Goal: Task Accomplishment & Management: Use online tool/utility

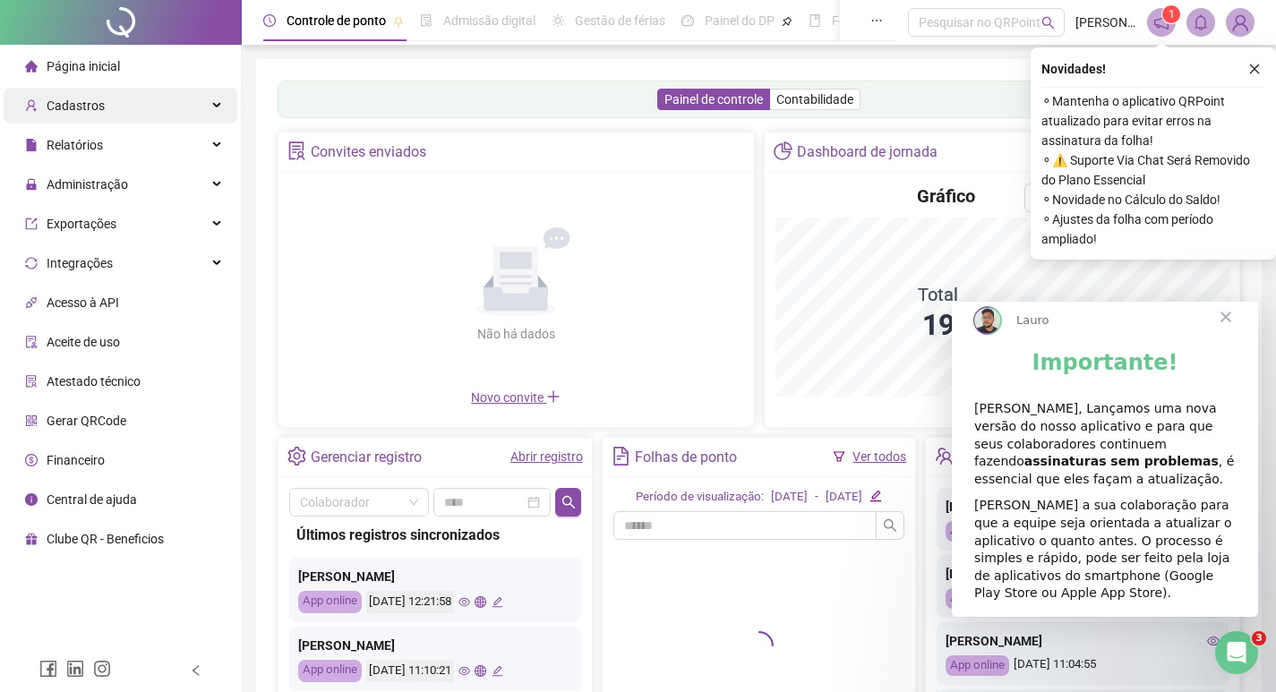
click at [115, 107] on div "Cadastros" at bounding box center [121, 106] width 234 height 36
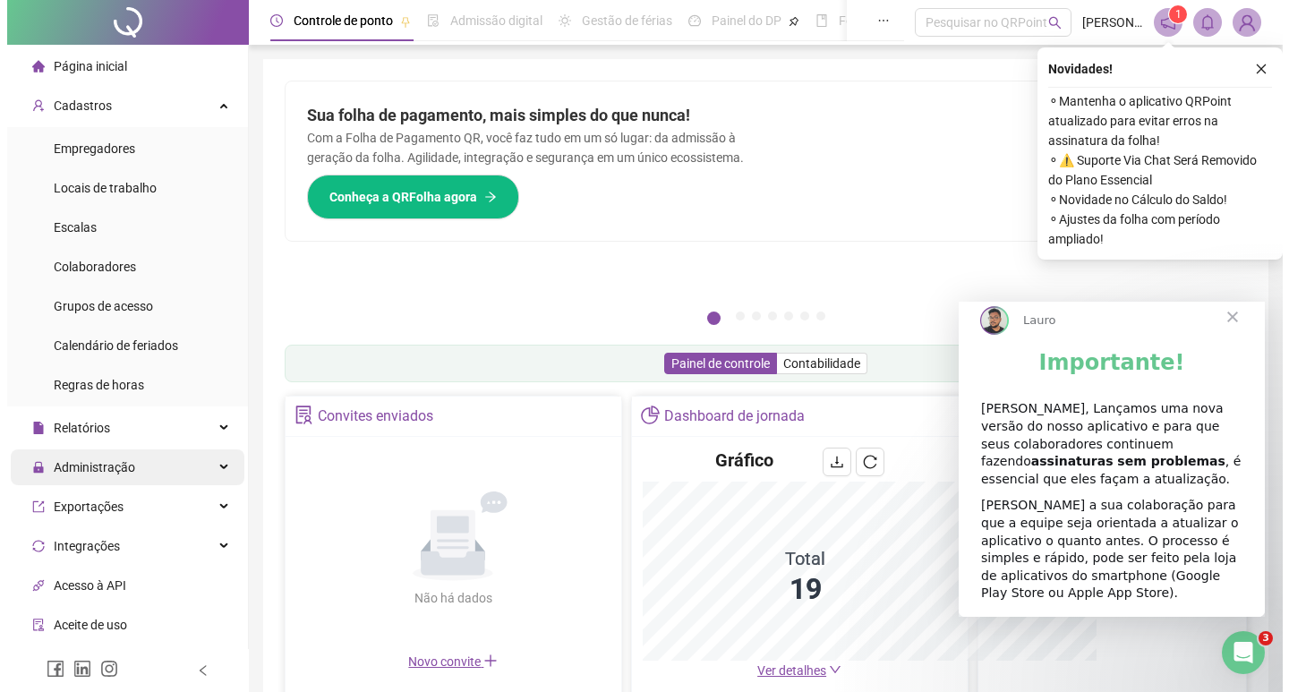
scroll to position [151, 0]
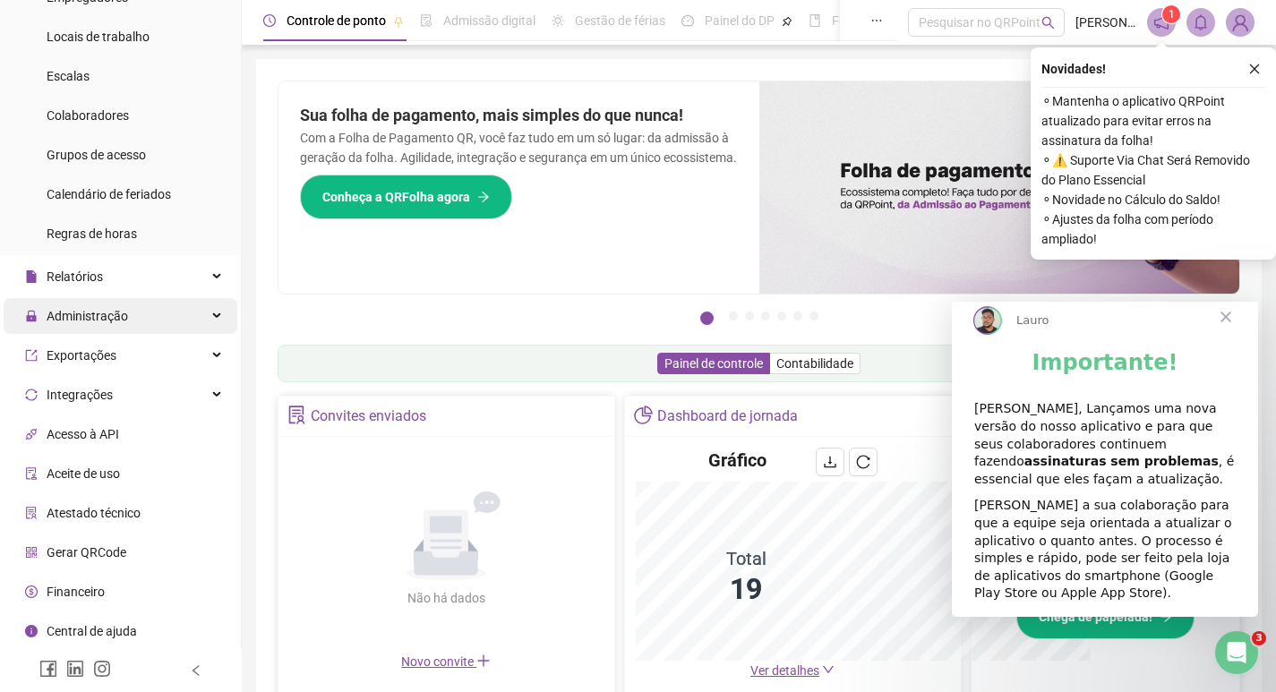
click at [116, 320] on span "Administração" at bounding box center [87, 316] width 81 height 14
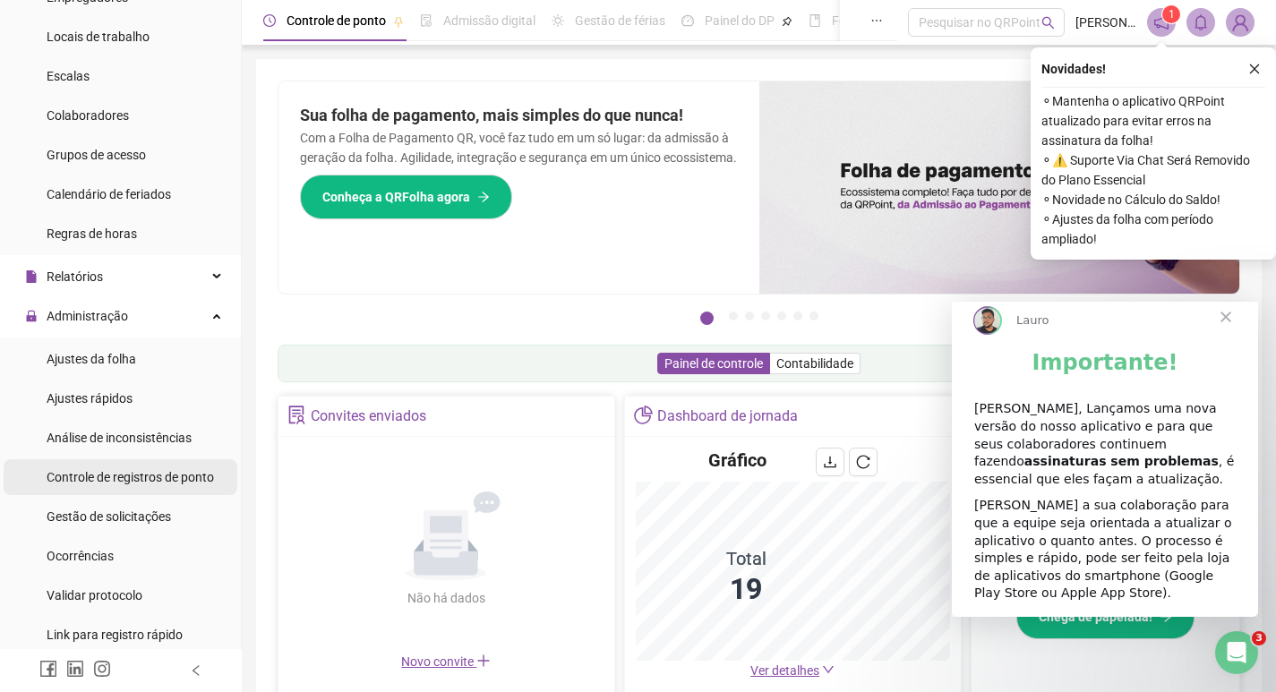
click at [128, 470] on span "Controle de registros de ponto" at bounding box center [130, 477] width 167 height 14
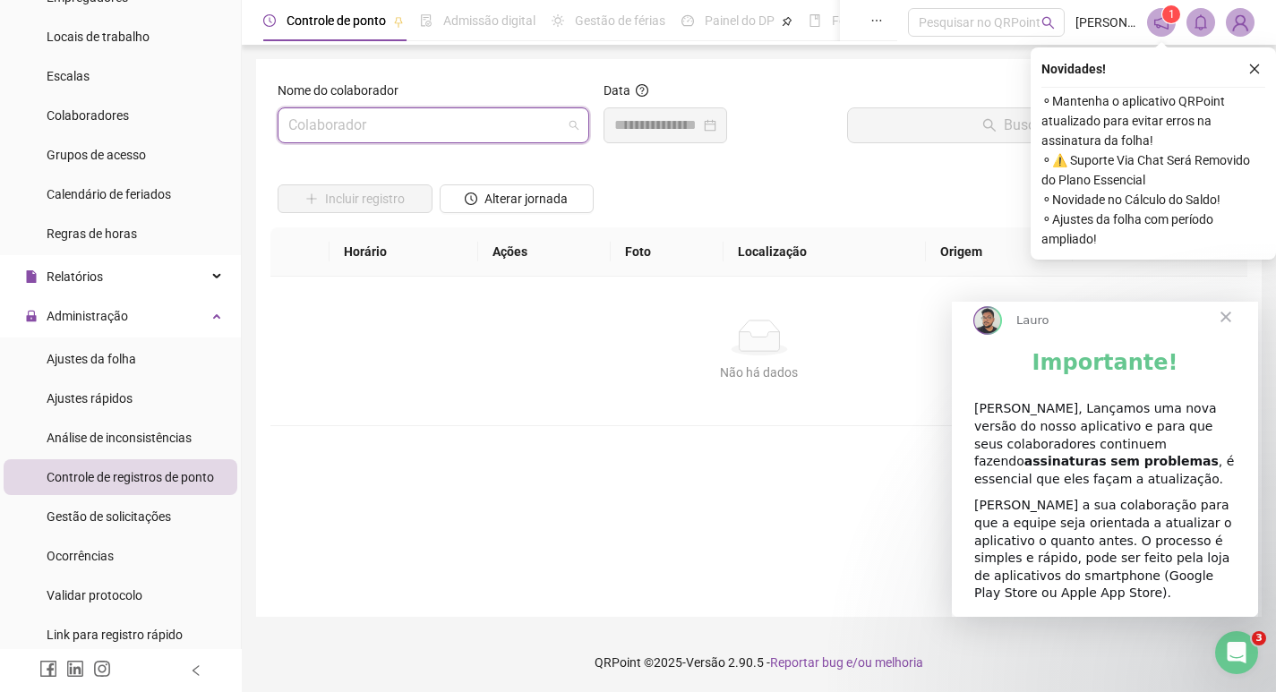
click at [374, 126] on input "search" at bounding box center [425, 125] width 274 height 34
type input "*"
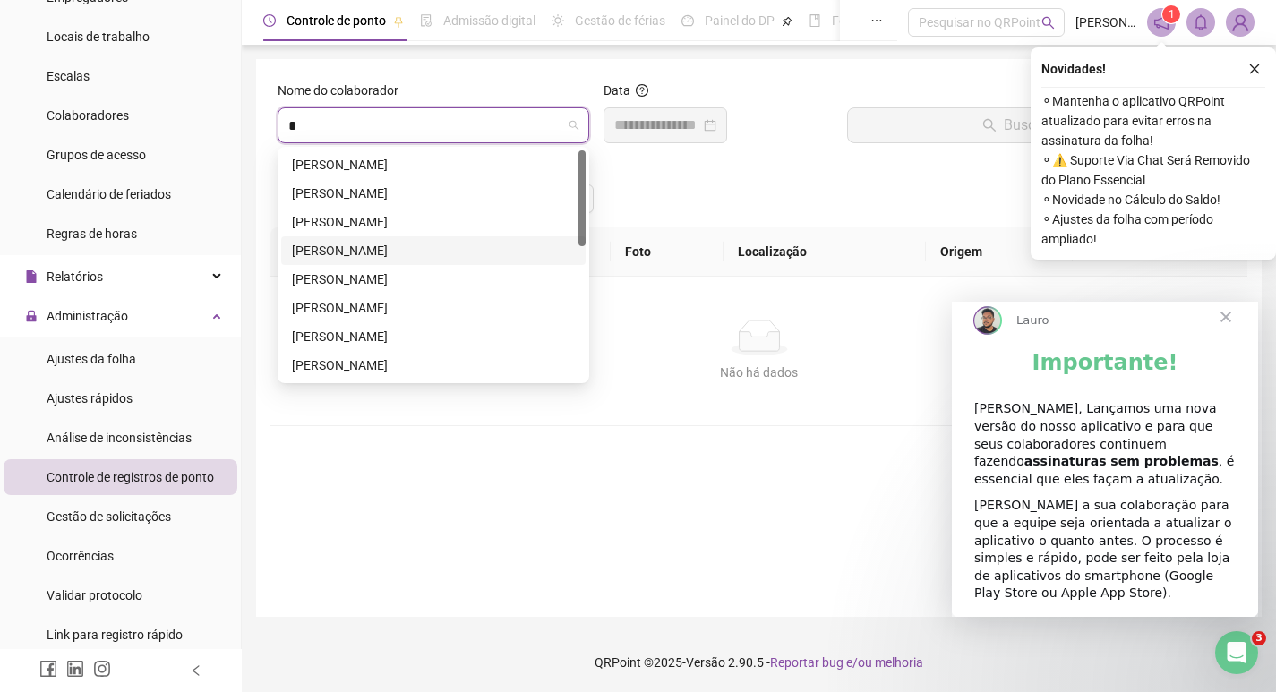
click at [355, 257] on div "[PERSON_NAME]" at bounding box center [433, 251] width 283 height 20
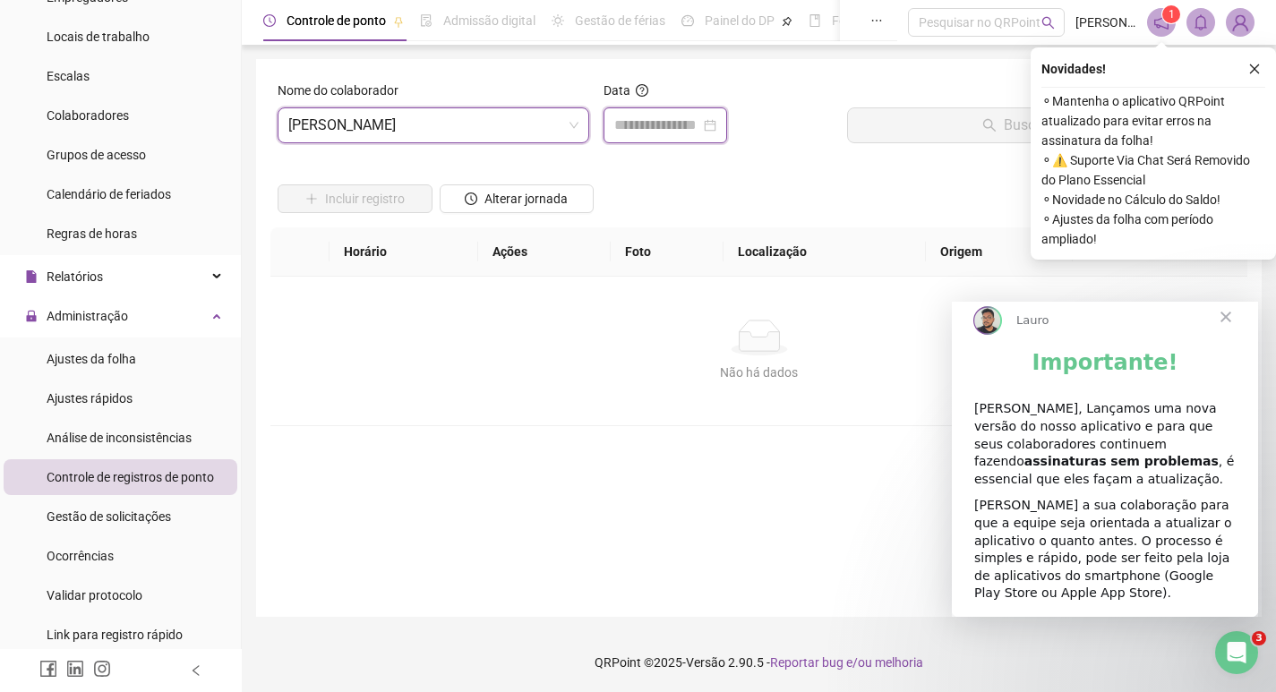
click at [629, 126] on input at bounding box center [657, 125] width 86 height 21
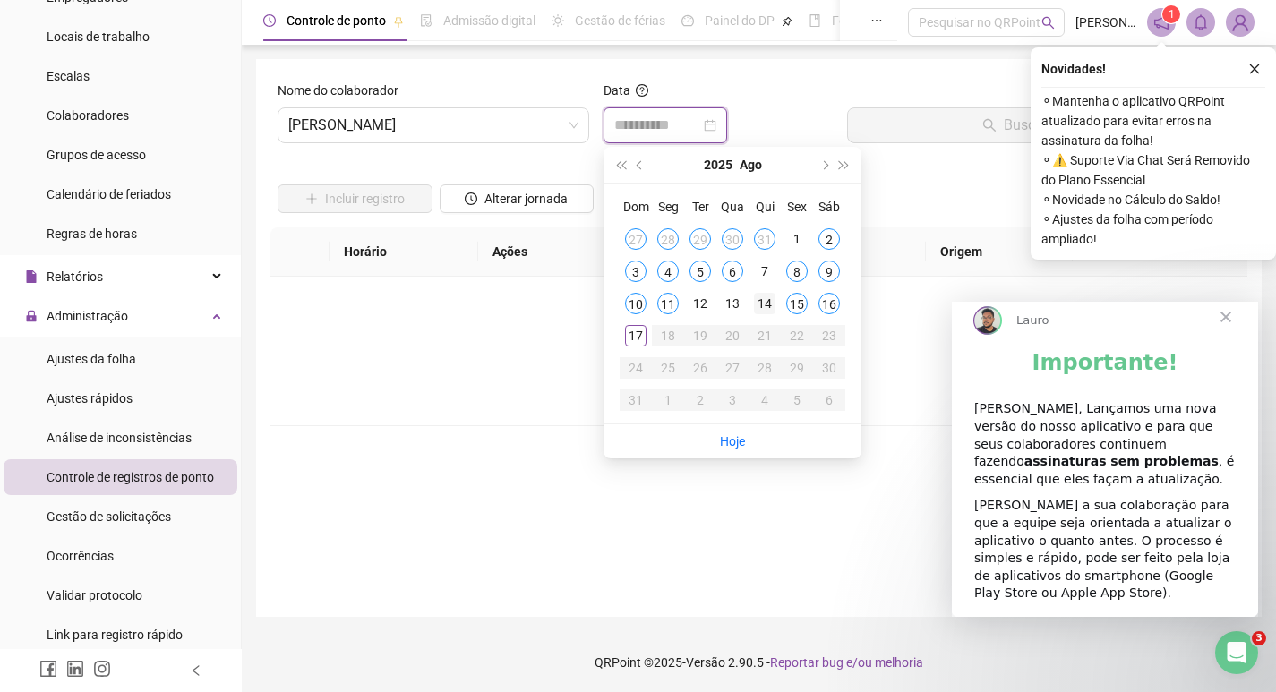
type input "**********"
click at [828, 308] on div "16" at bounding box center [828, 303] width 21 height 21
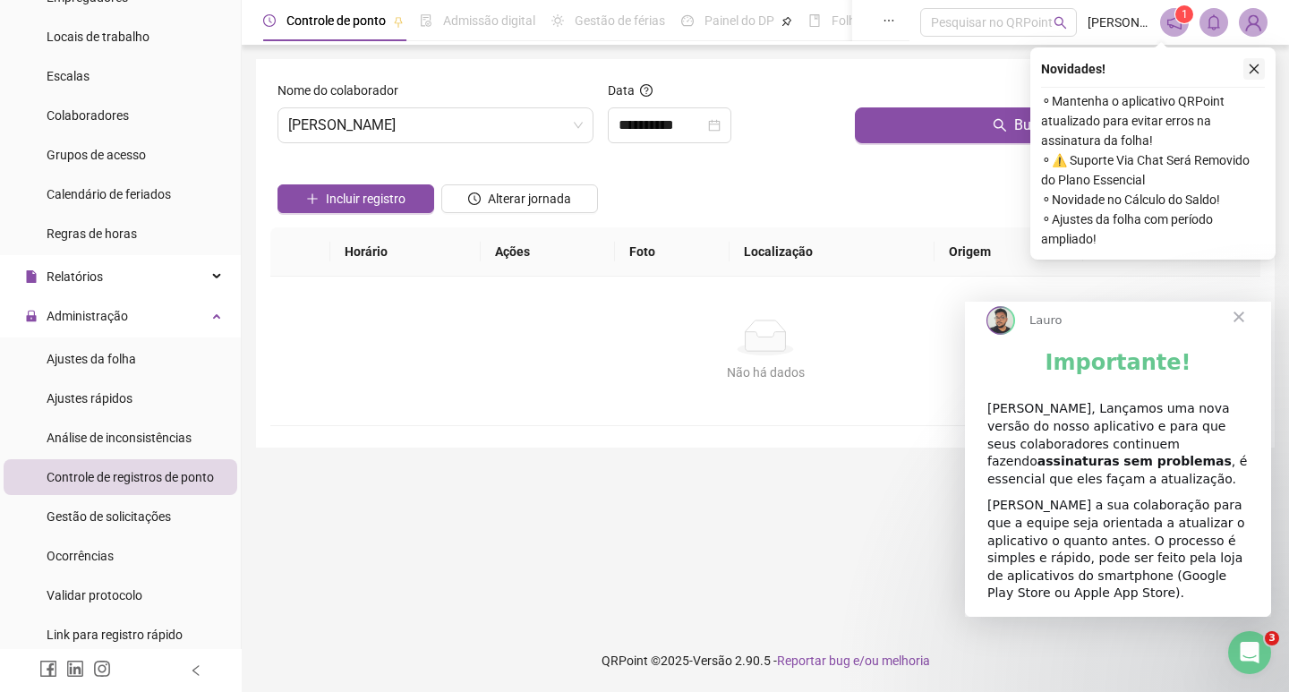
click at [1250, 71] on icon "close" at bounding box center [1254, 69] width 13 height 13
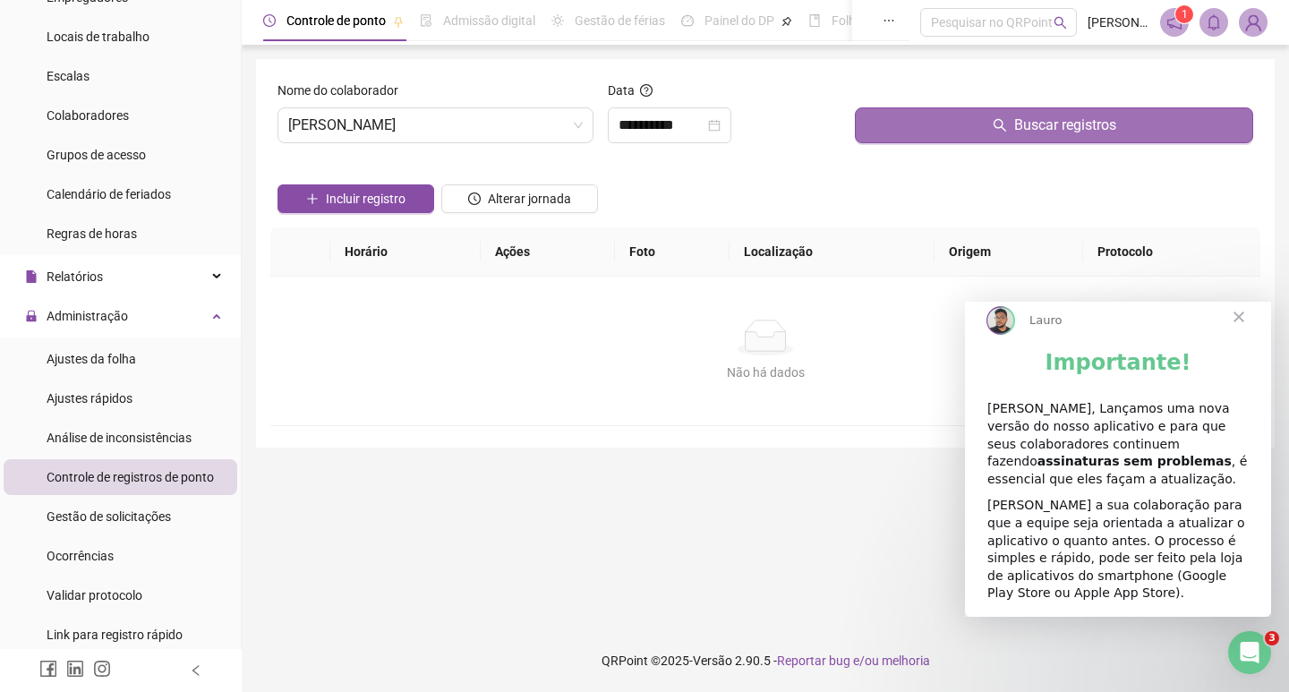
click at [1087, 121] on span "Buscar registros" at bounding box center [1065, 125] width 102 height 21
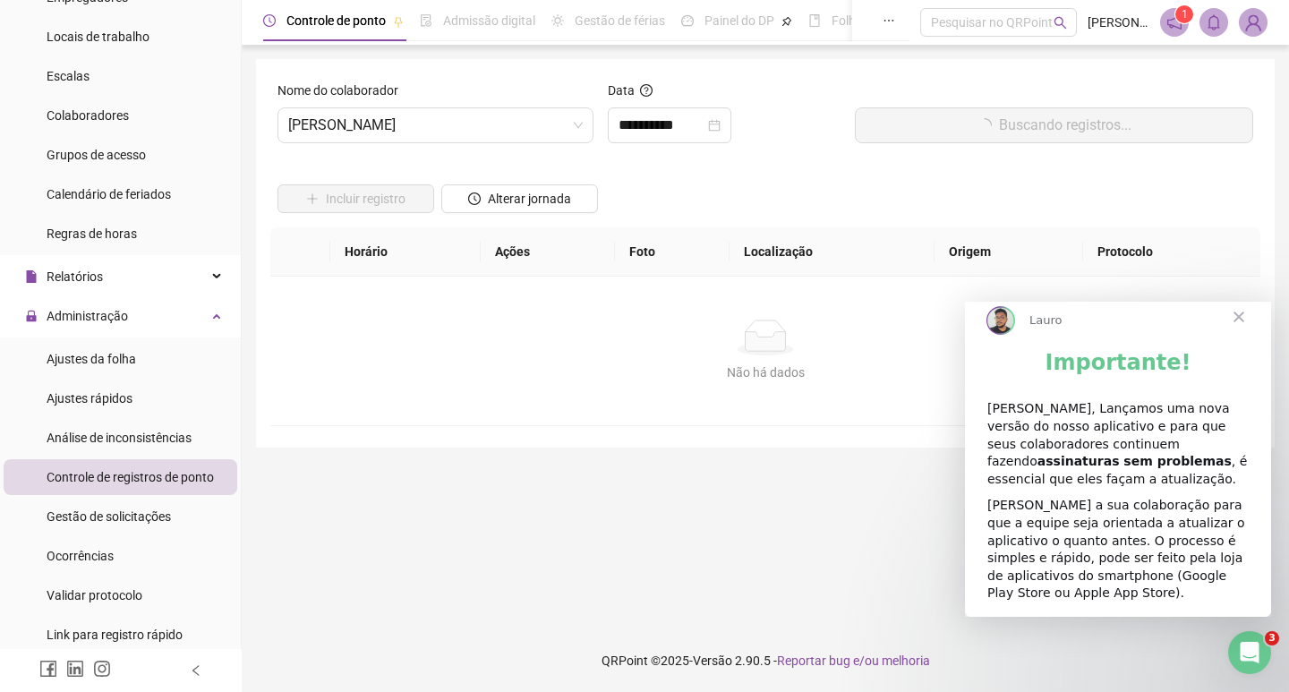
click at [1238, 327] on span "Fechar" at bounding box center [1239, 317] width 64 height 64
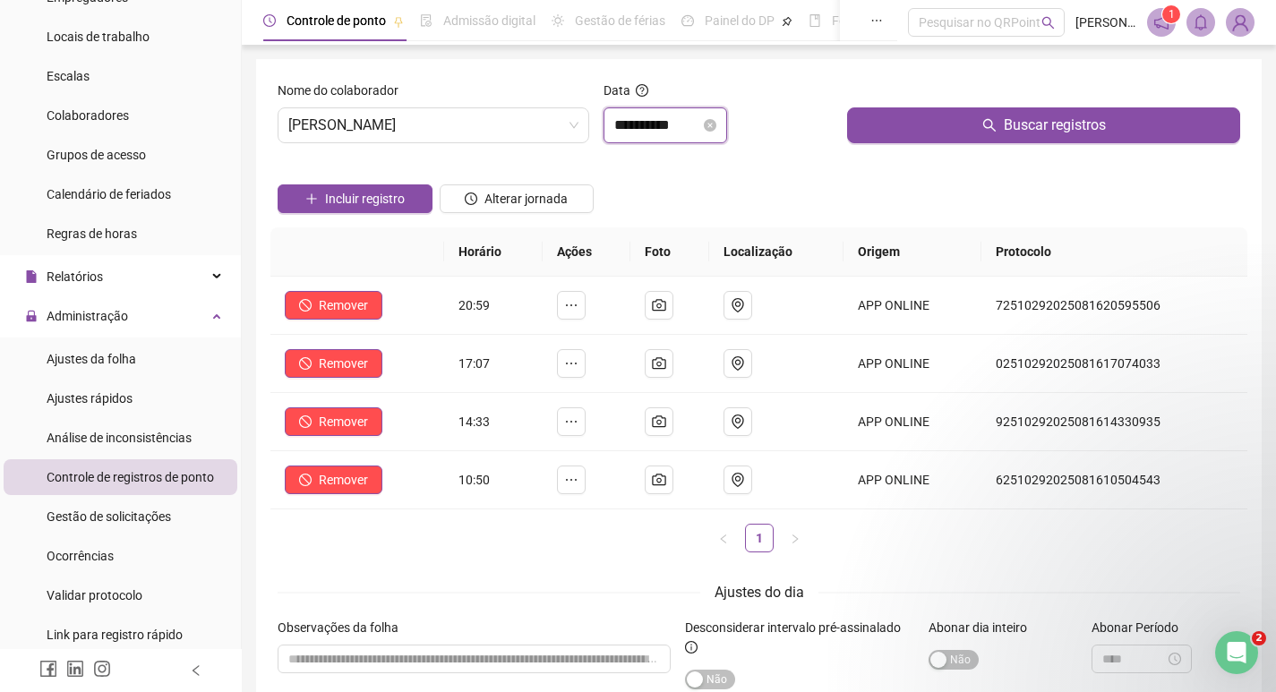
click at [652, 128] on input "**********" at bounding box center [657, 125] width 86 height 21
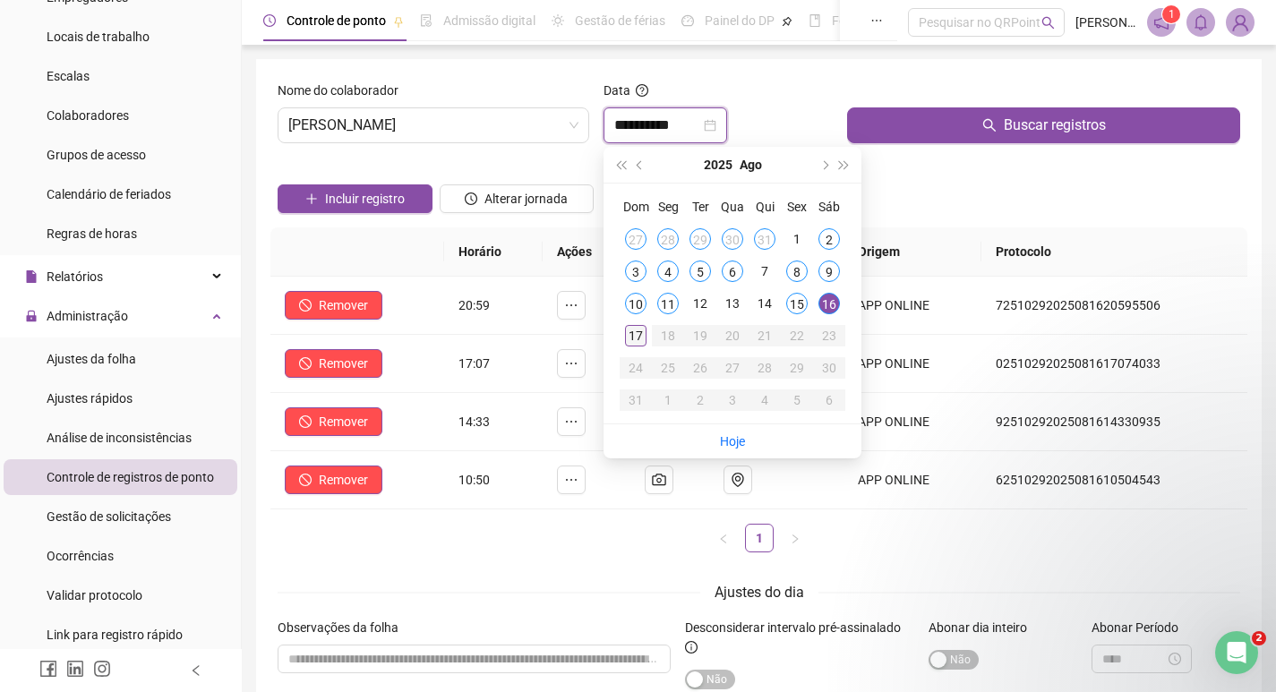
type input "**********"
click at [642, 343] on div "17" at bounding box center [635, 335] width 21 height 21
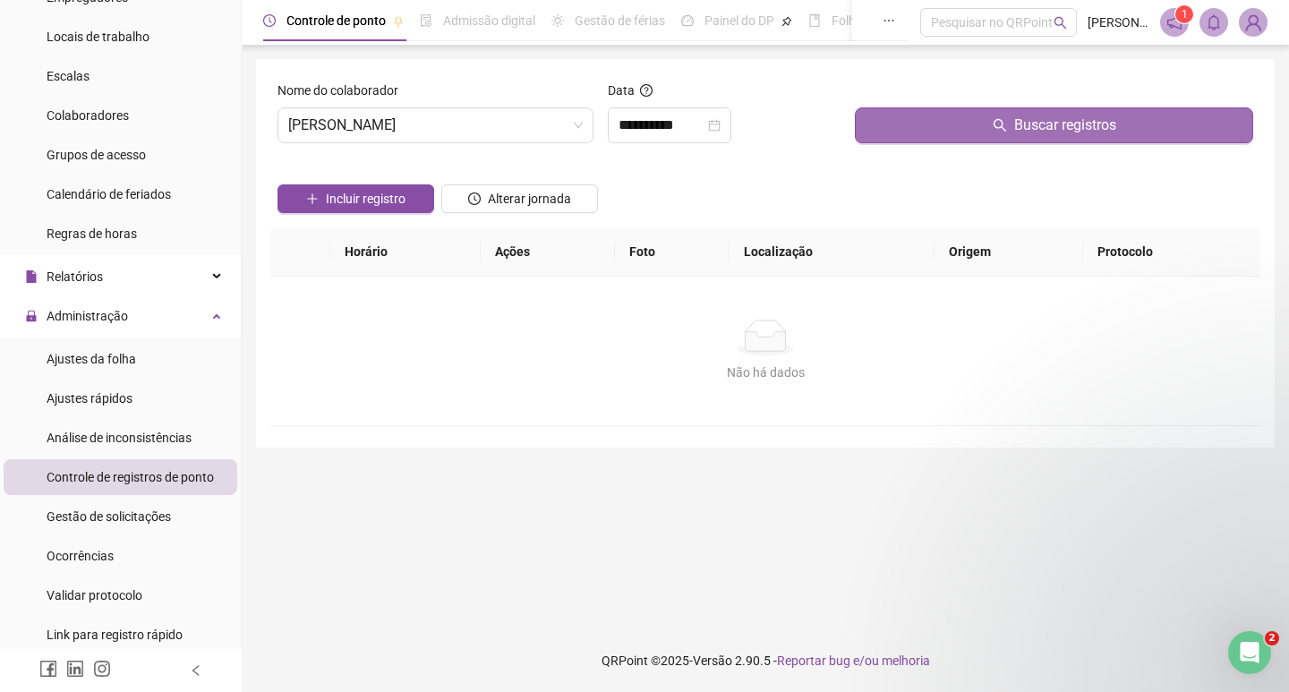
click at [972, 129] on button "Buscar registros" at bounding box center [1054, 125] width 398 height 36
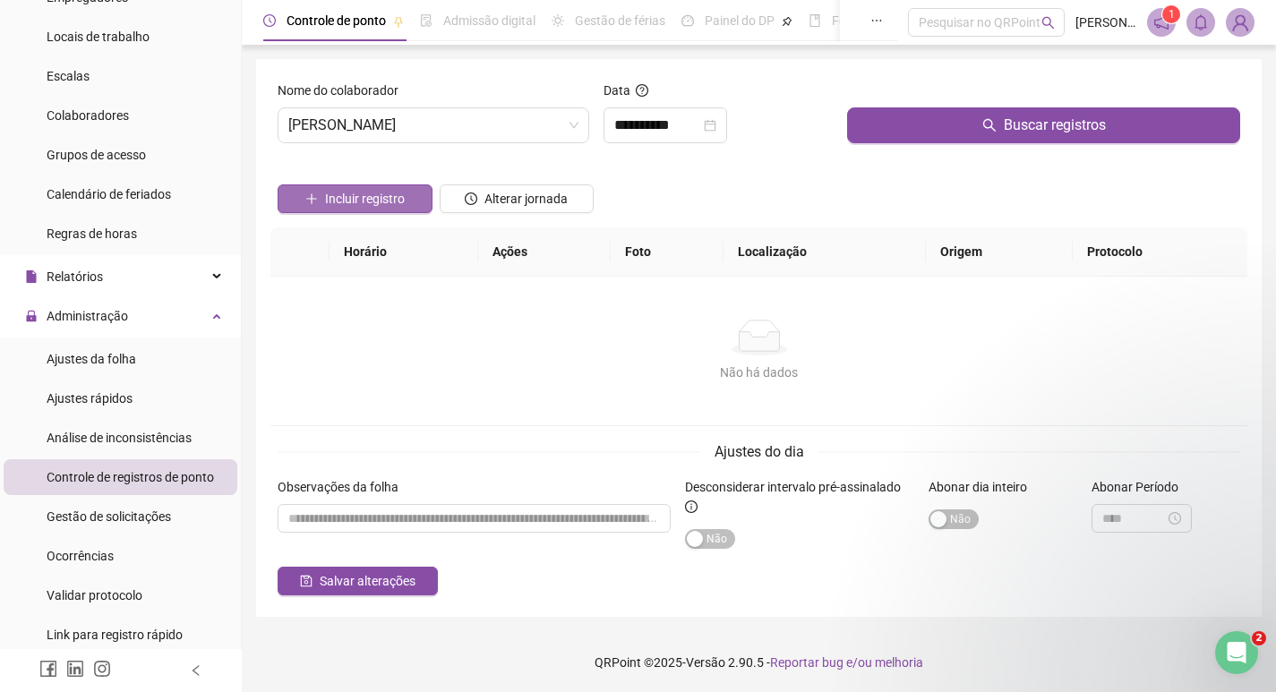
click at [404, 192] on span "Incluir registro" at bounding box center [365, 199] width 80 height 20
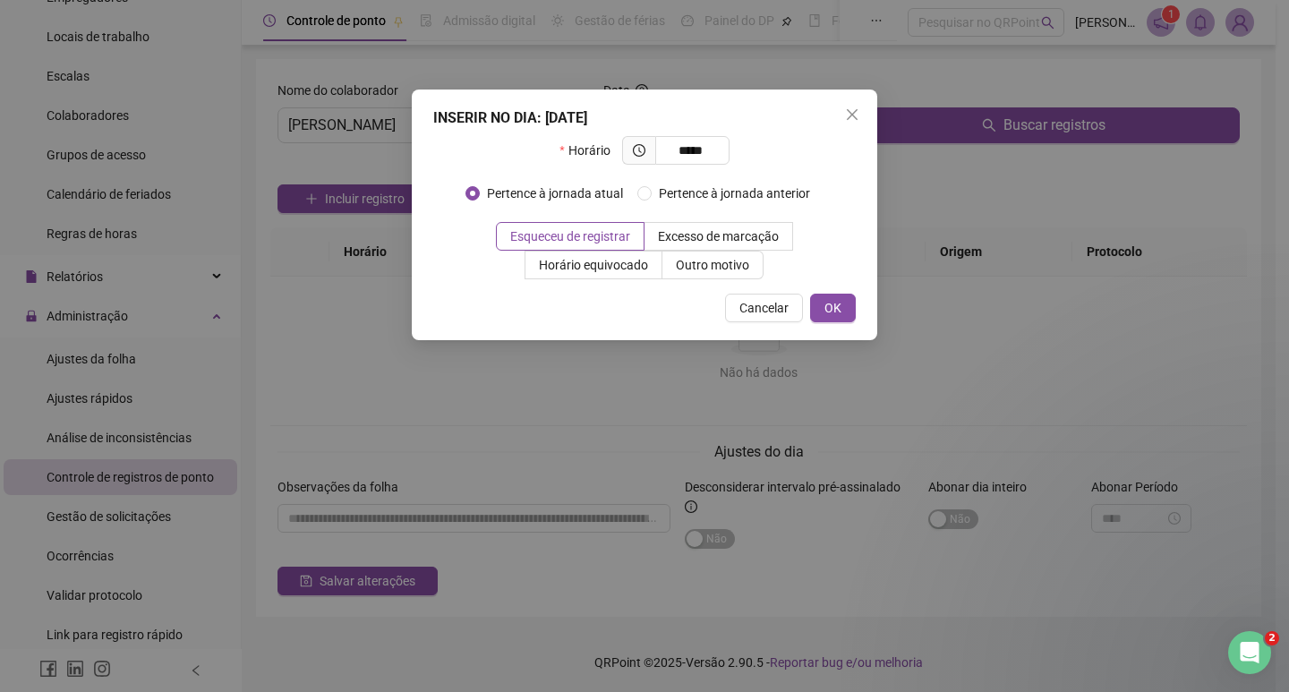
type input "*****"
click at [807, 308] on div "Cancelar OK" at bounding box center [644, 308] width 423 height 29
click at [829, 310] on span "OK" at bounding box center [833, 308] width 17 height 20
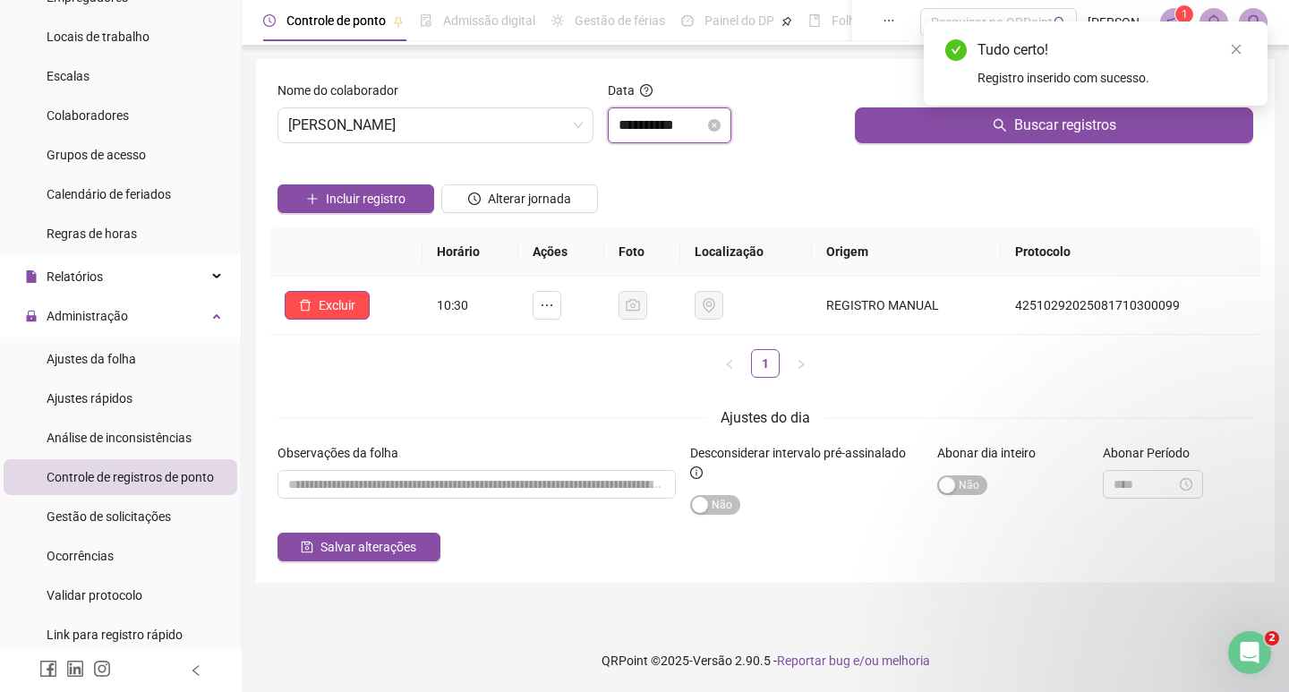
click at [684, 134] on input "**********" at bounding box center [662, 125] width 86 height 21
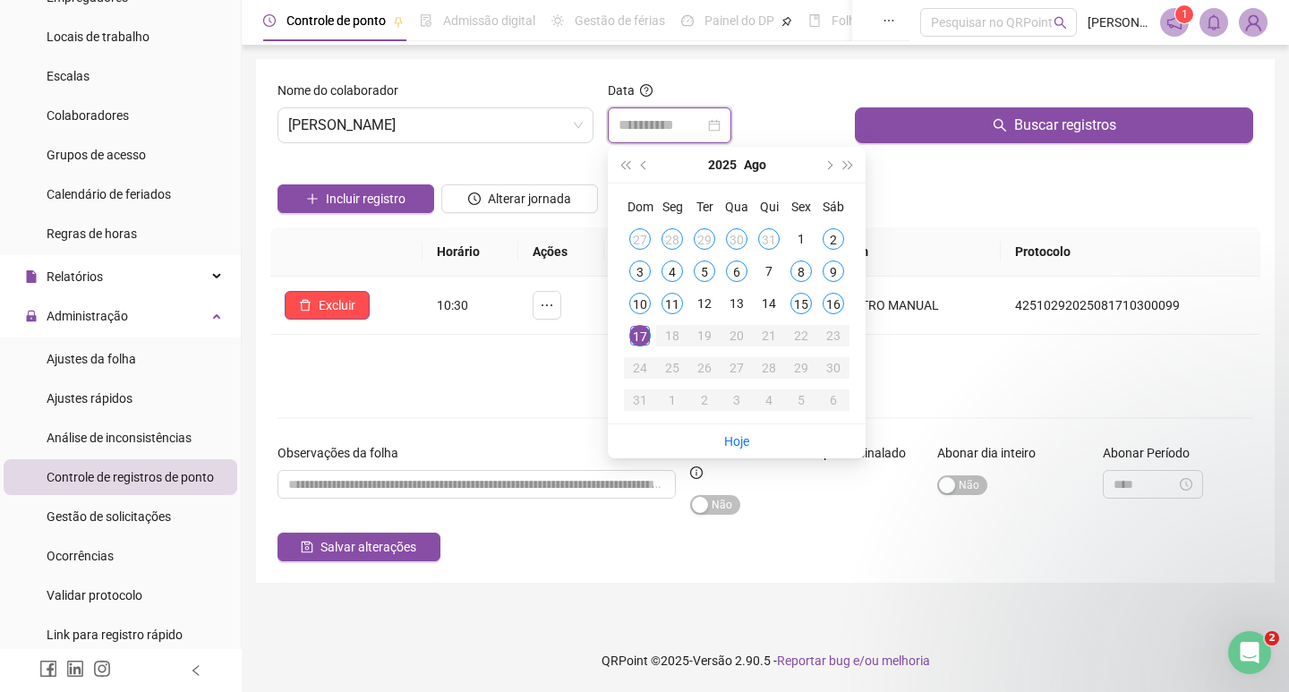
type input "**********"
click at [583, 421] on div "Ajustes do dia" at bounding box center [766, 417] width 976 height 22
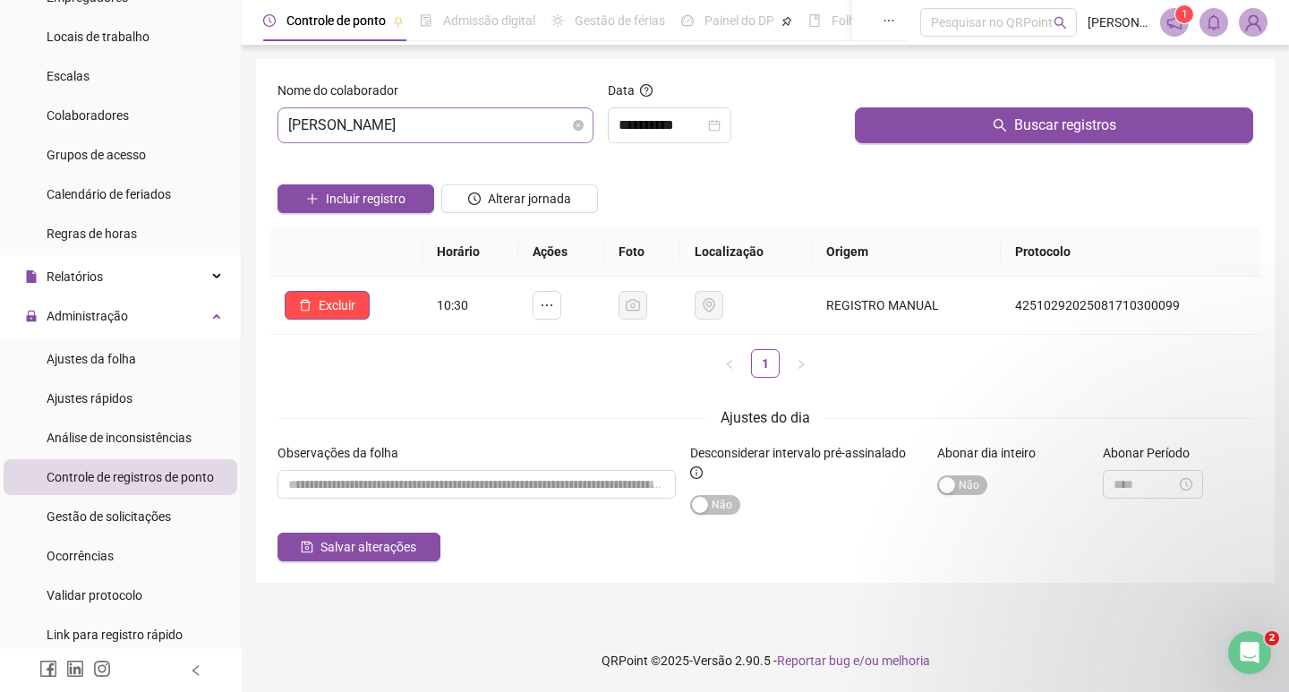
click at [435, 114] on span "[PERSON_NAME]" at bounding box center [435, 125] width 295 height 34
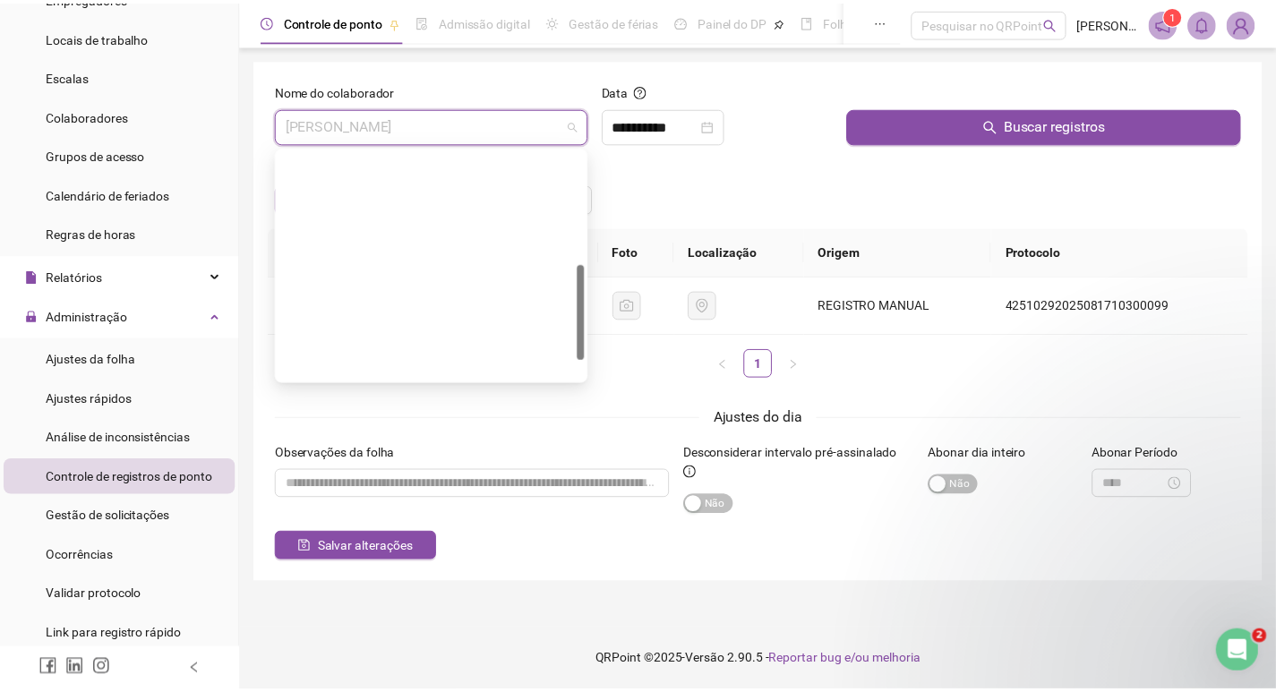
scroll to position [315, 0]
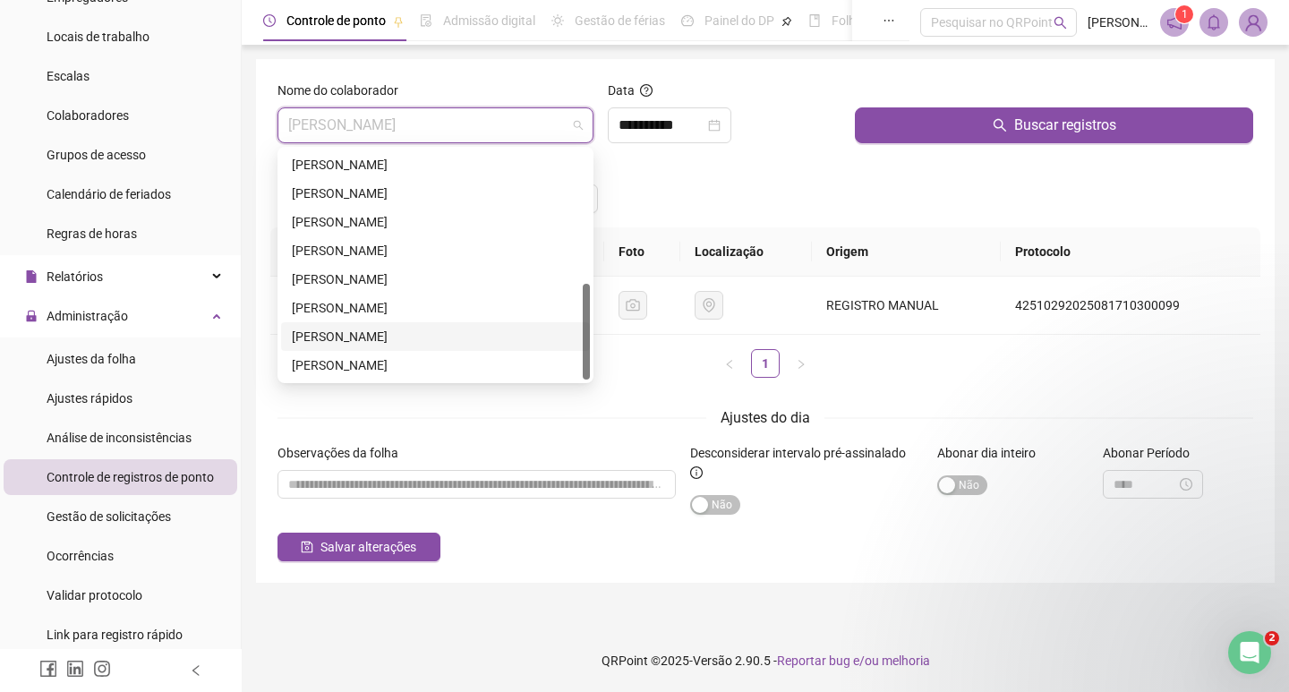
click at [390, 322] on div "[PERSON_NAME]" at bounding box center [435, 336] width 309 height 29
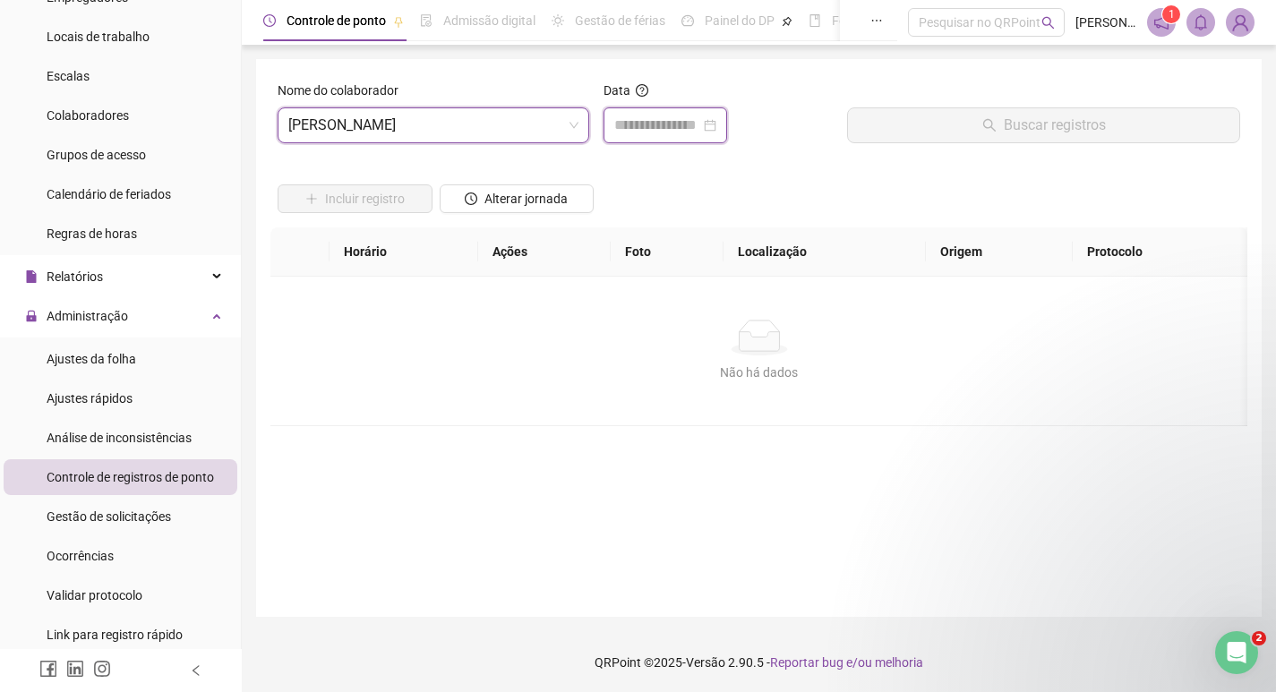
click at [657, 130] on input at bounding box center [657, 125] width 86 height 21
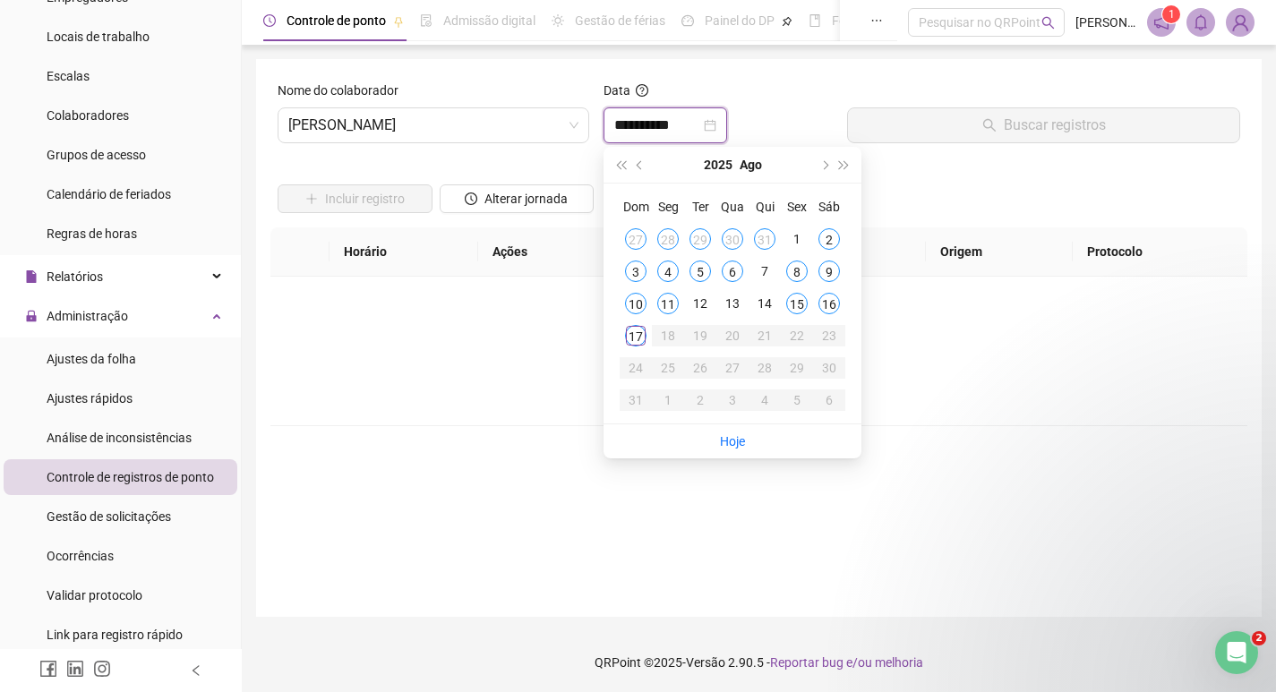
type input "**********"
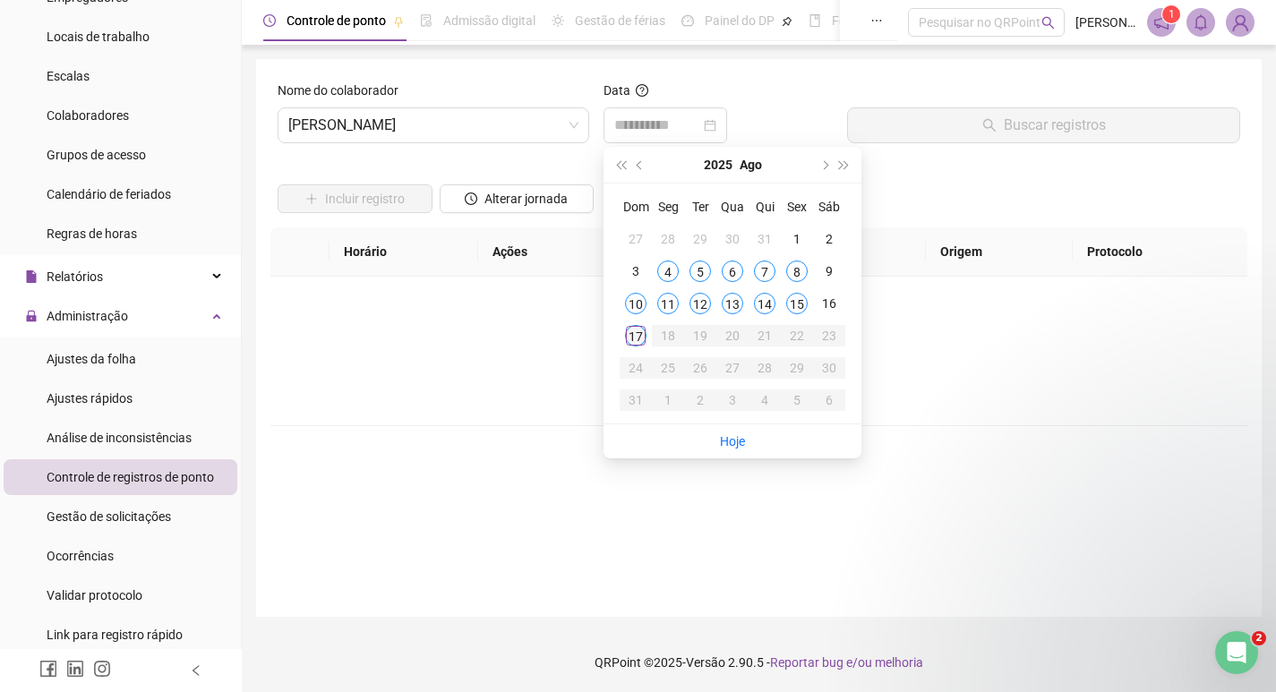
click at [643, 338] on div "17" at bounding box center [635, 335] width 21 height 21
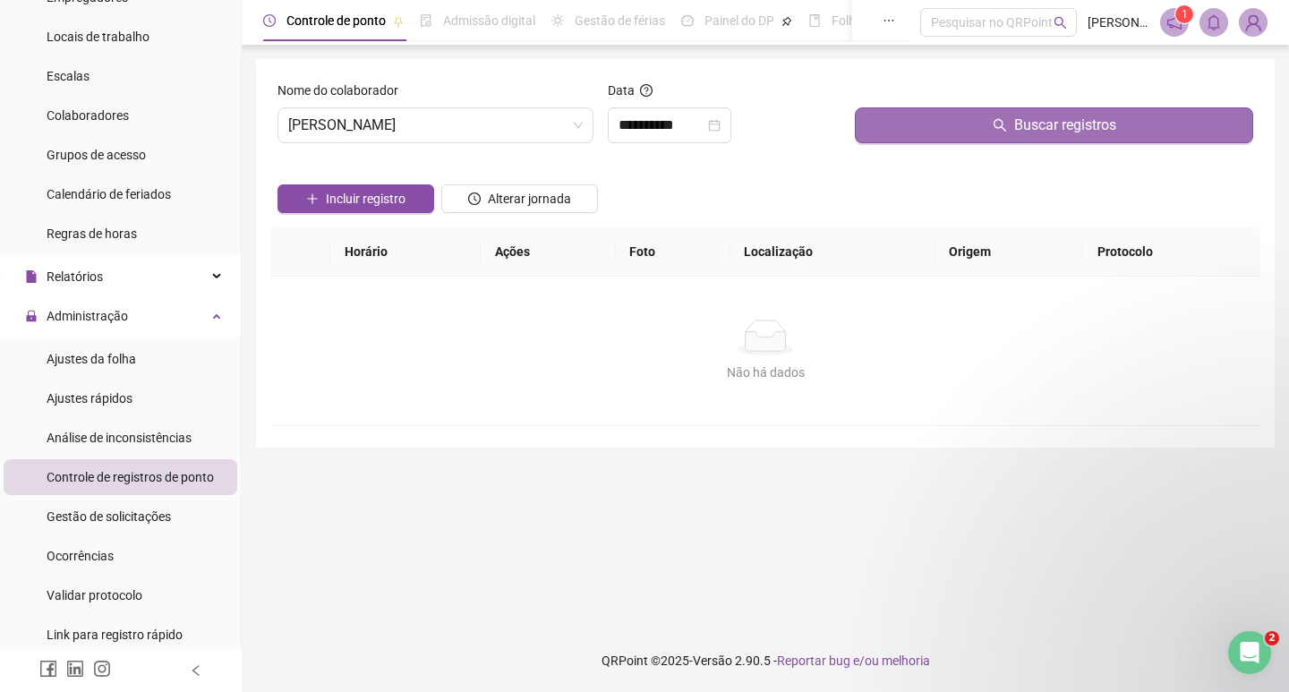
click at [970, 130] on button "Buscar registros" at bounding box center [1054, 125] width 398 height 36
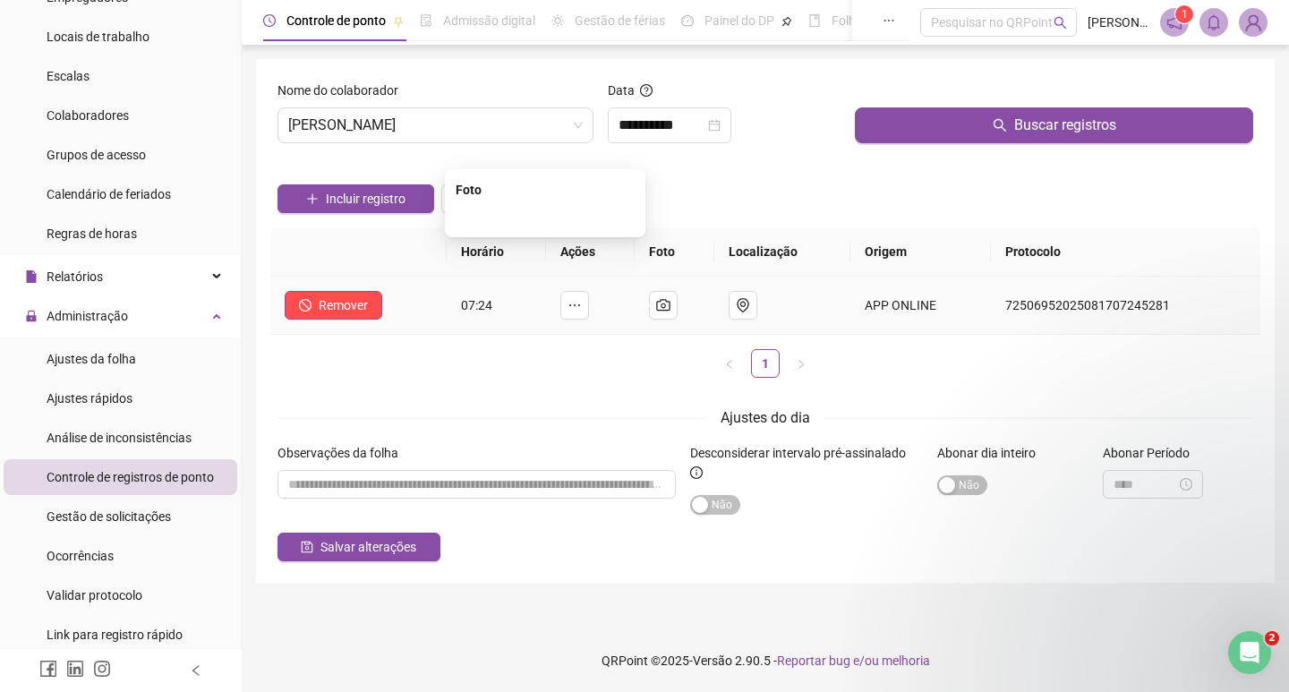
click at [545, 218] on img at bounding box center [545, 218] width 0 height 0
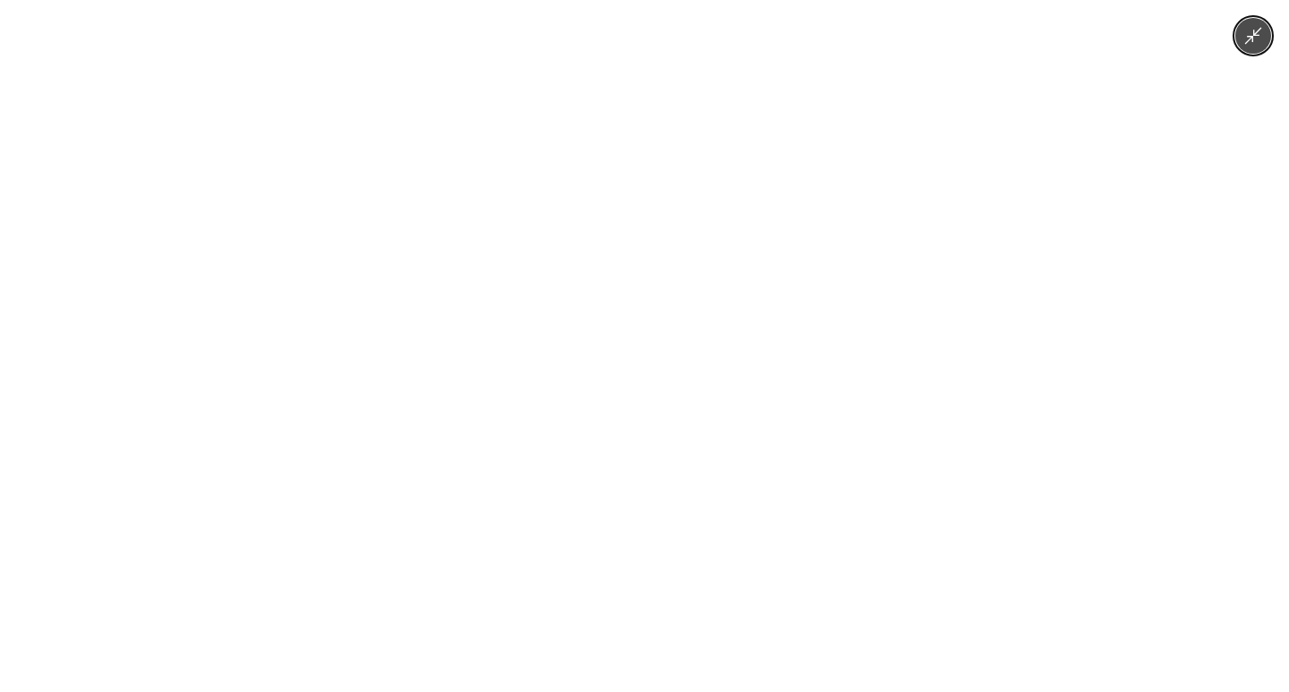
click at [1248, 38] on icon "Minimize image" at bounding box center [1254, 36] width 20 height 20
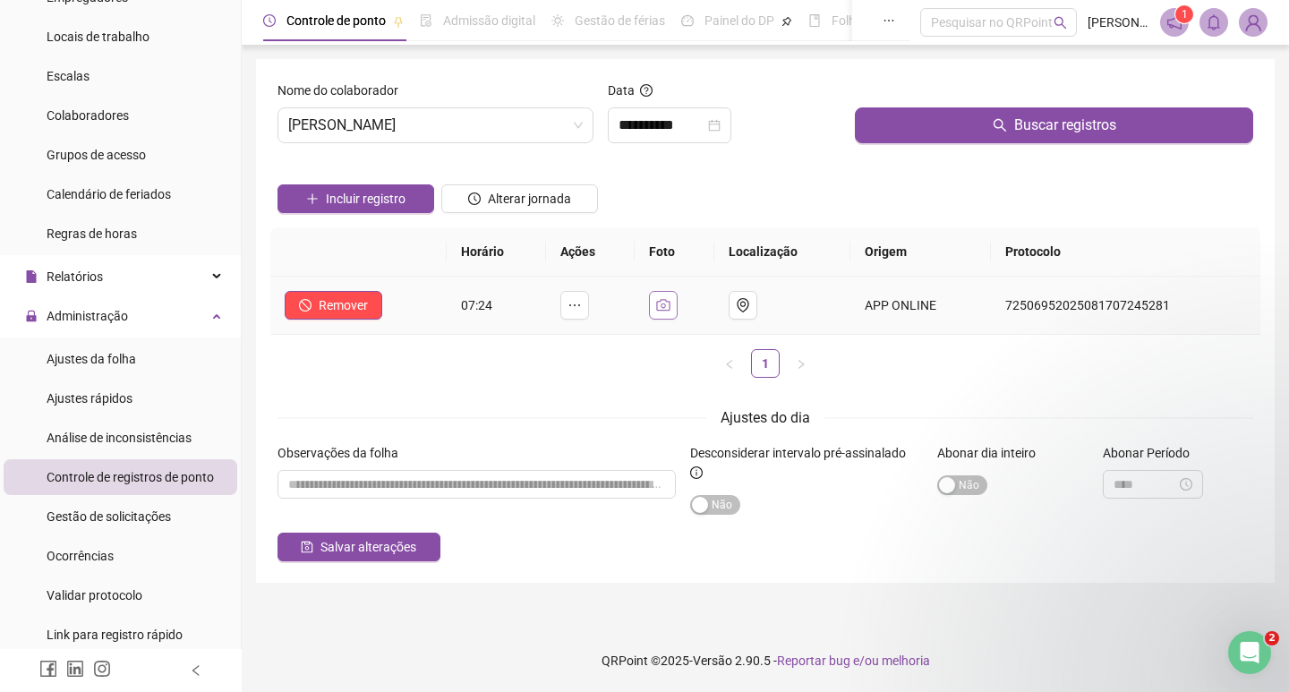
click at [664, 308] on icon "camera" at bounding box center [663, 305] width 13 height 12
click at [545, 218] on img at bounding box center [545, 218] width 0 height 0
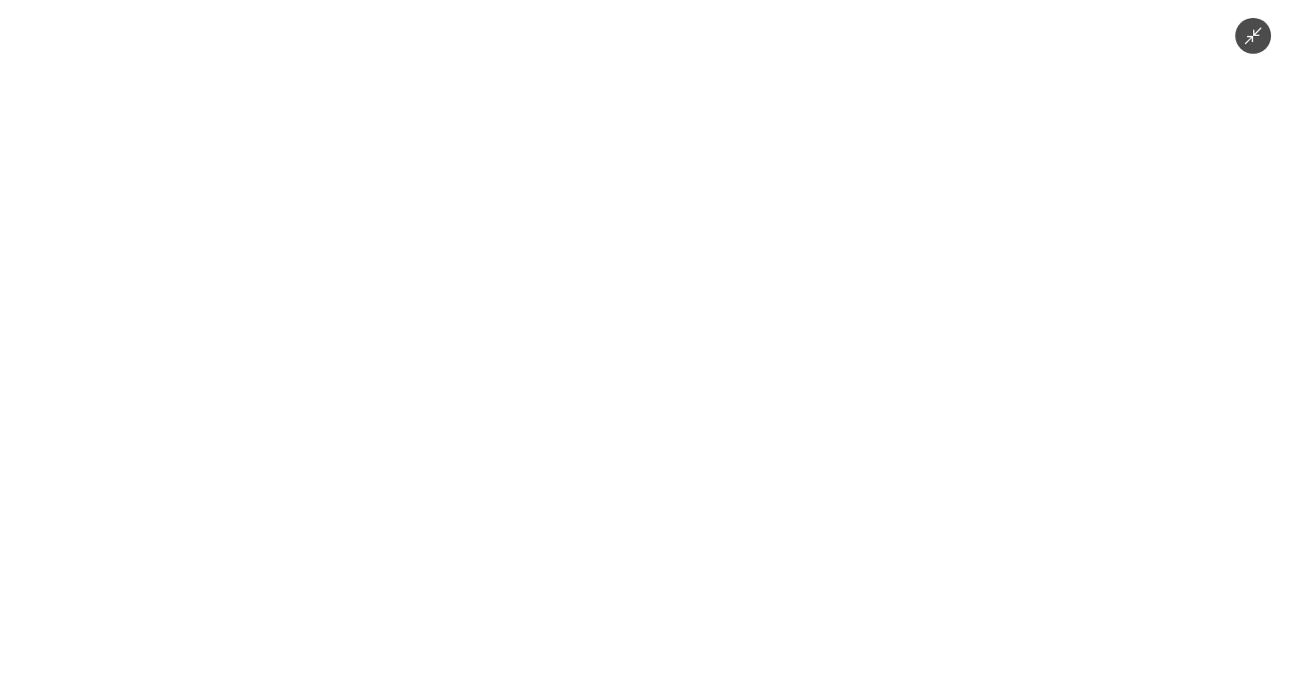
click at [1253, 34] on icon "Minimize image" at bounding box center [1254, 36] width 20 height 20
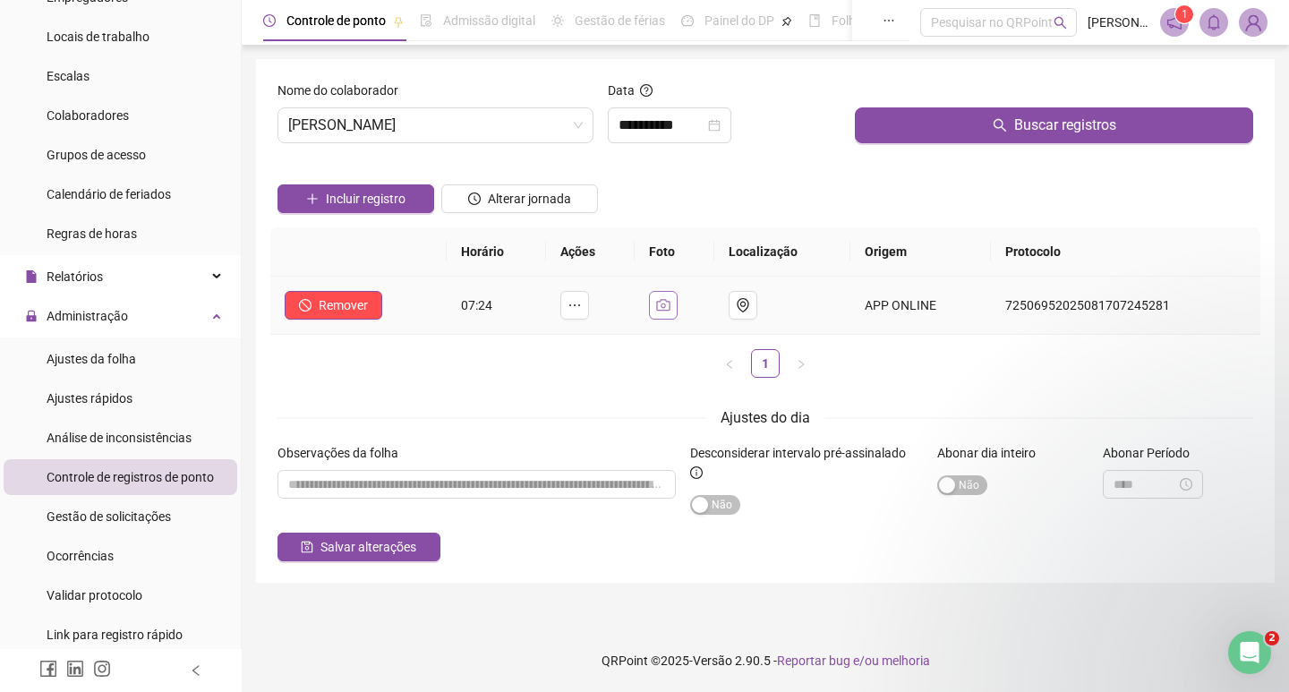
click at [658, 302] on button "button" at bounding box center [663, 305] width 29 height 29
click at [456, 107] on div "[PERSON_NAME]" at bounding box center [436, 125] width 316 height 36
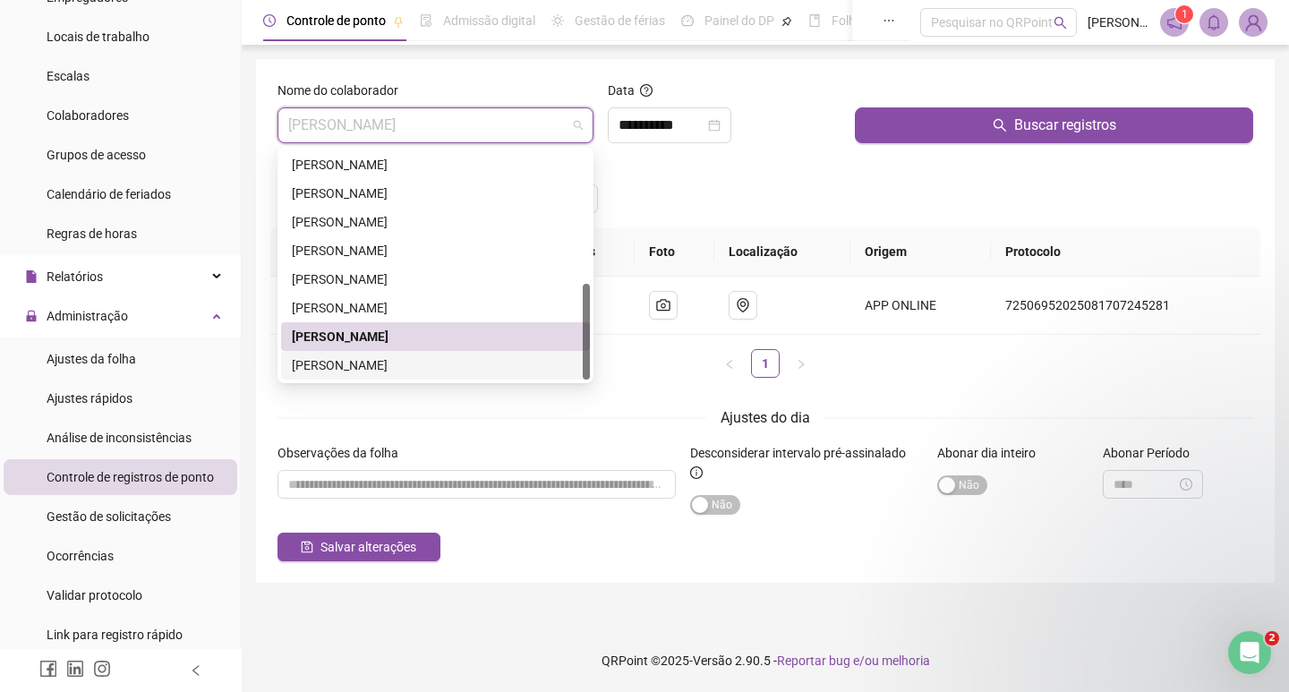
click at [331, 369] on div "[PERSON_NAME]" at bounding box center [435, 365] width 287 height 20
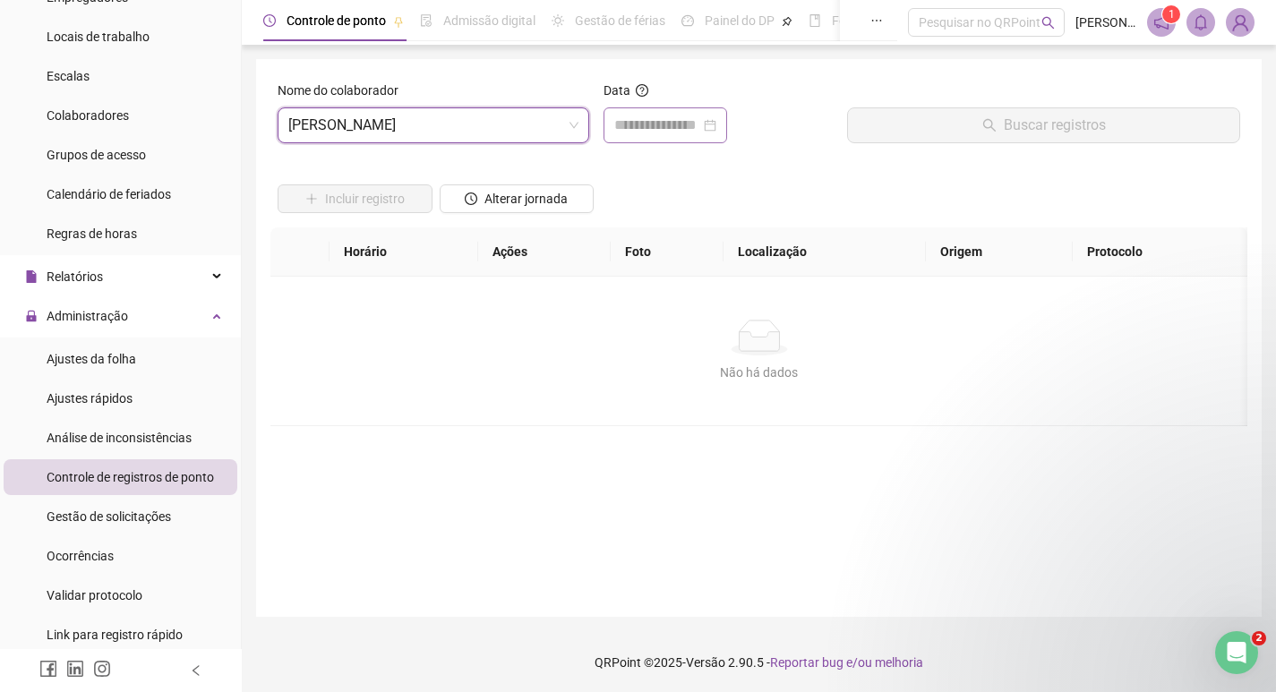
click at [671, 119] on div at bounding box center [665, 125] width 124 height 36
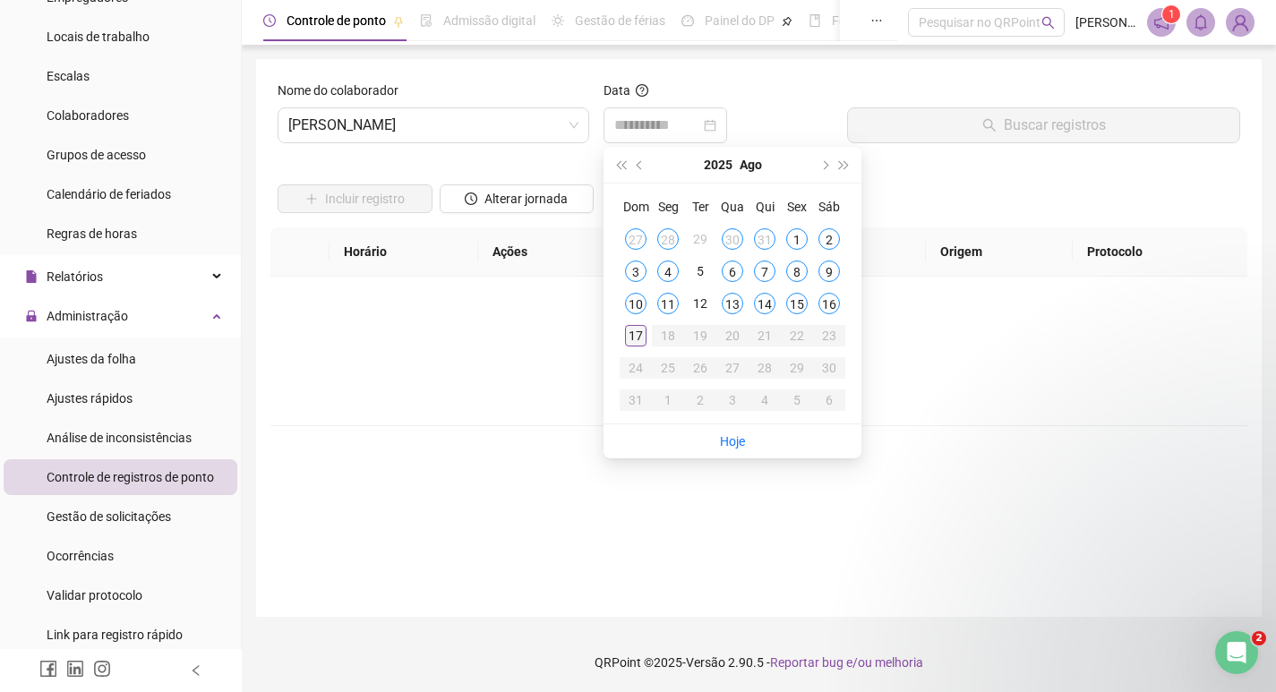
click at [643, 335] on div "17" at bounding box center [635, 335] width 21 height 21
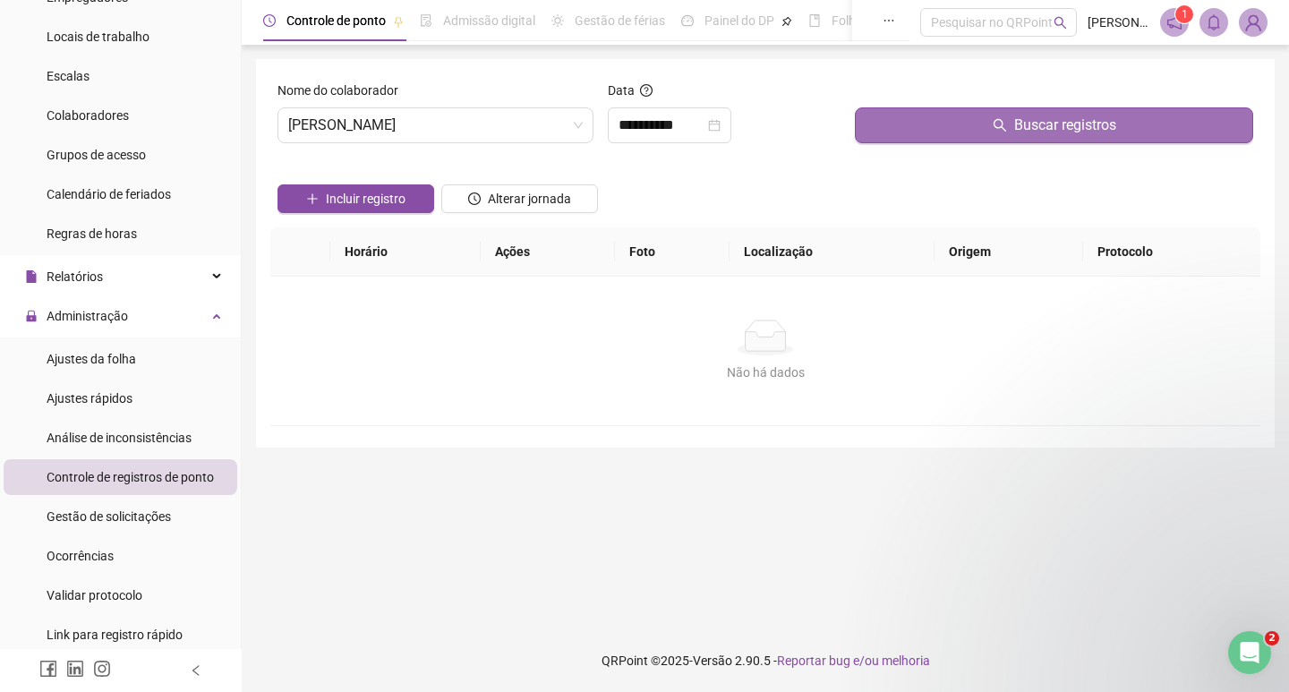
click at [999, 137] on button "Buscar registros" at bounding box center [1054, 125] width 398 height 36
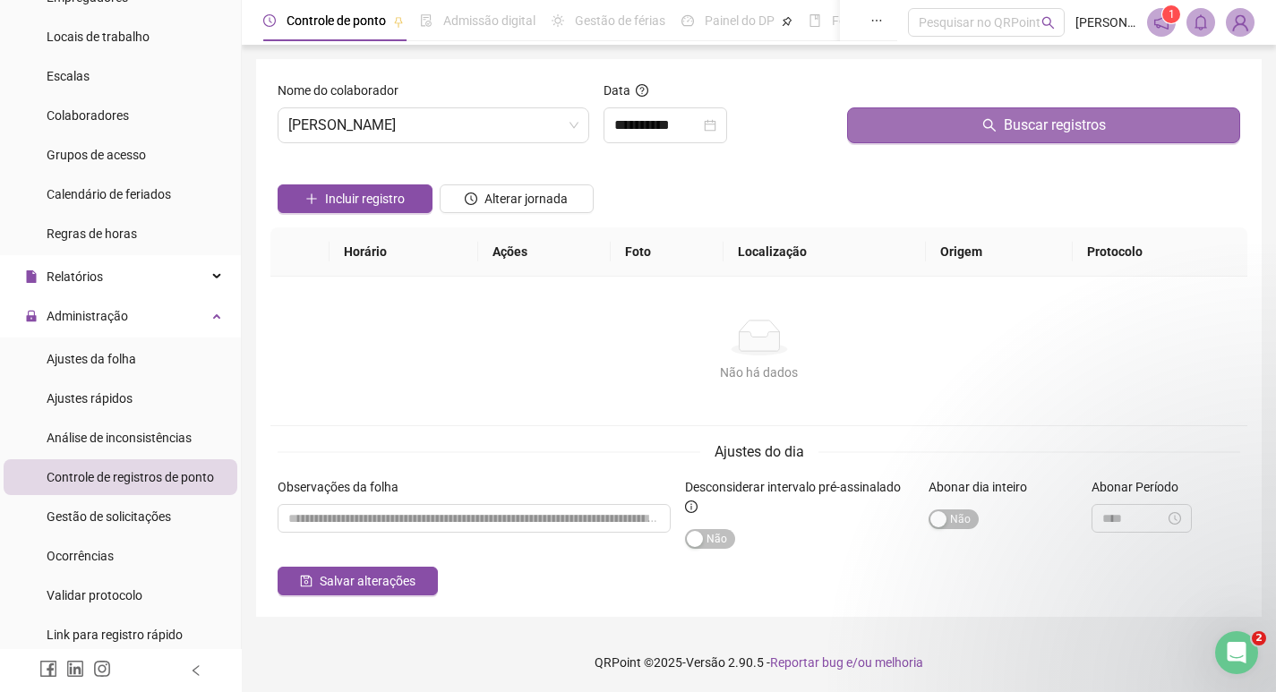
click at [893, 134] on button "Buscar registros" at bounding box center [1043, 125] width 393 height 36
click at [1012, 138] on button "Buscar registros" at bounding box center [1043, 125] width 393 height 36
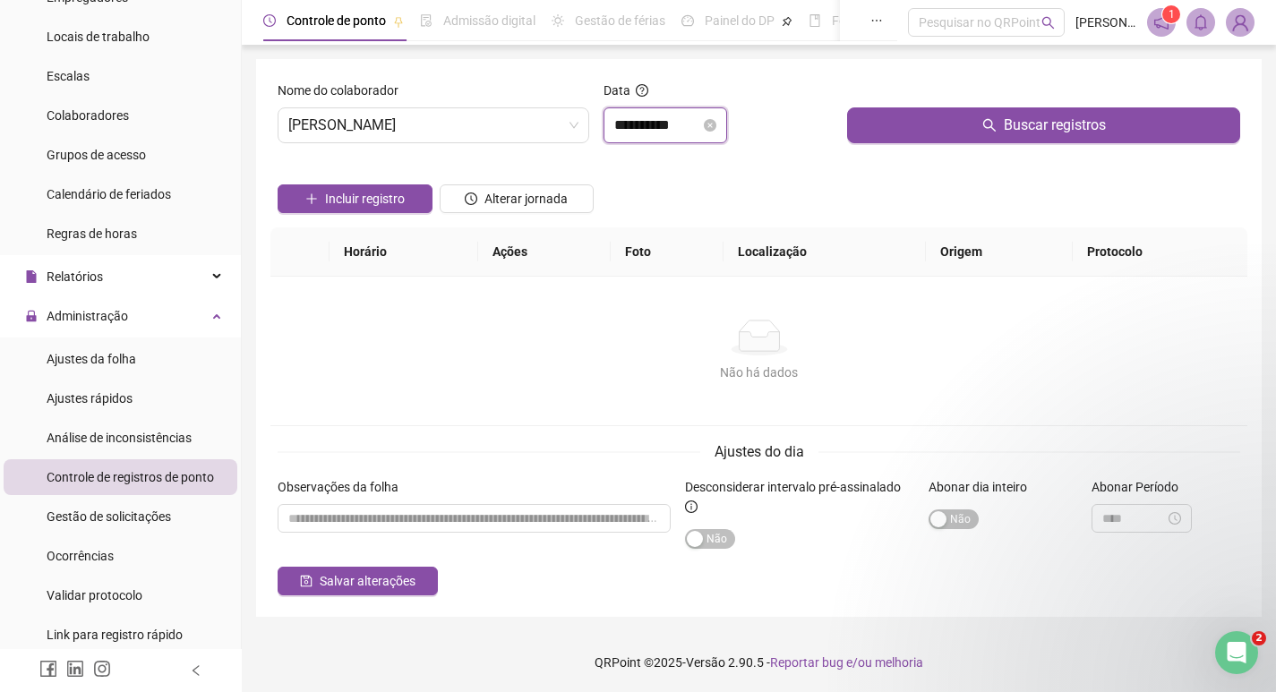
click at [680, 128] on input "**********" at bounding box center [657, 125] width 86 height 21
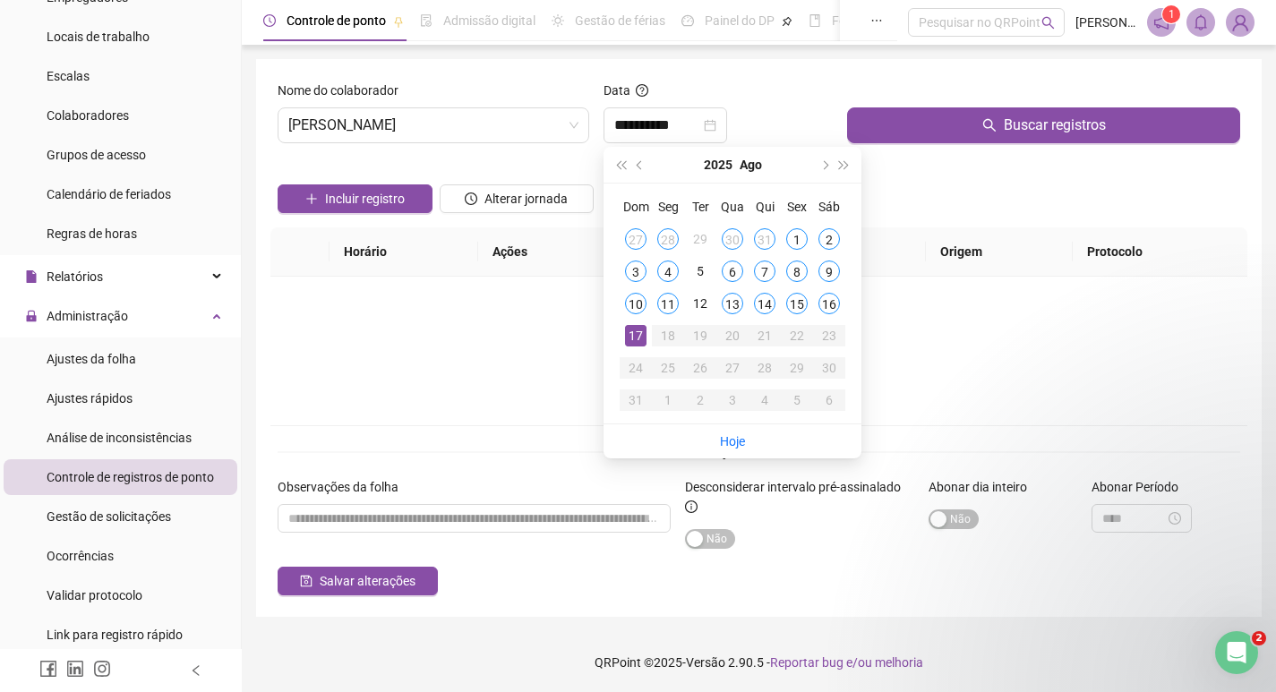
click at [988, 192] on div "Incluir registro Alterar jornada" at bounding box center [759, 193] width 970 height 70
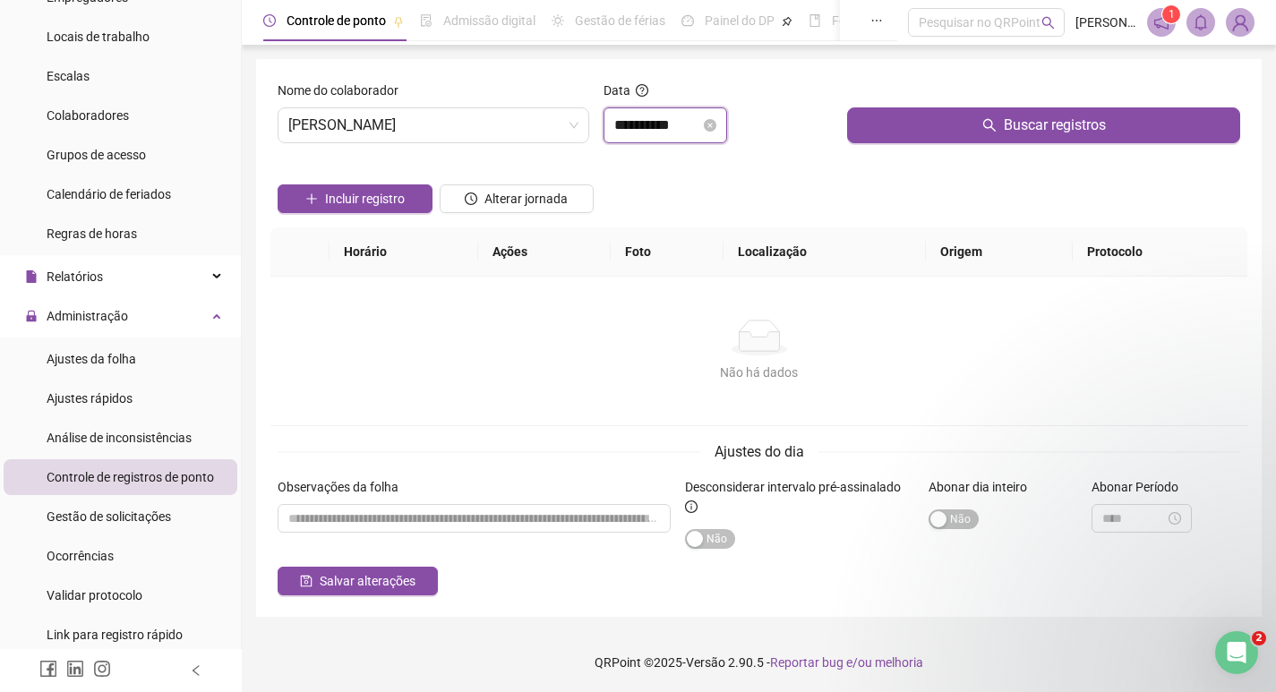
click at [669, 131] on input "**********" at bounding box center [657, 125] width 86 height 21
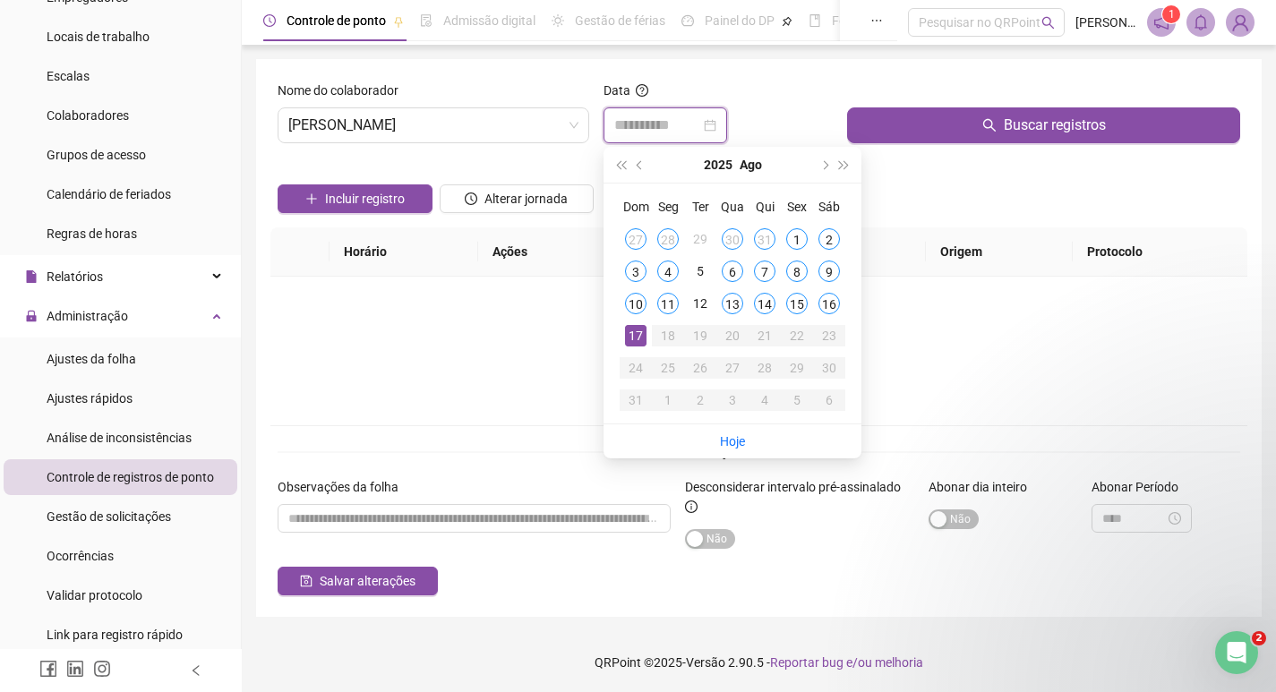
type input "**********"
click at [372, 107] on div "[PERSON_NAME]" at bounding box center [434, 125] width 312 height 36
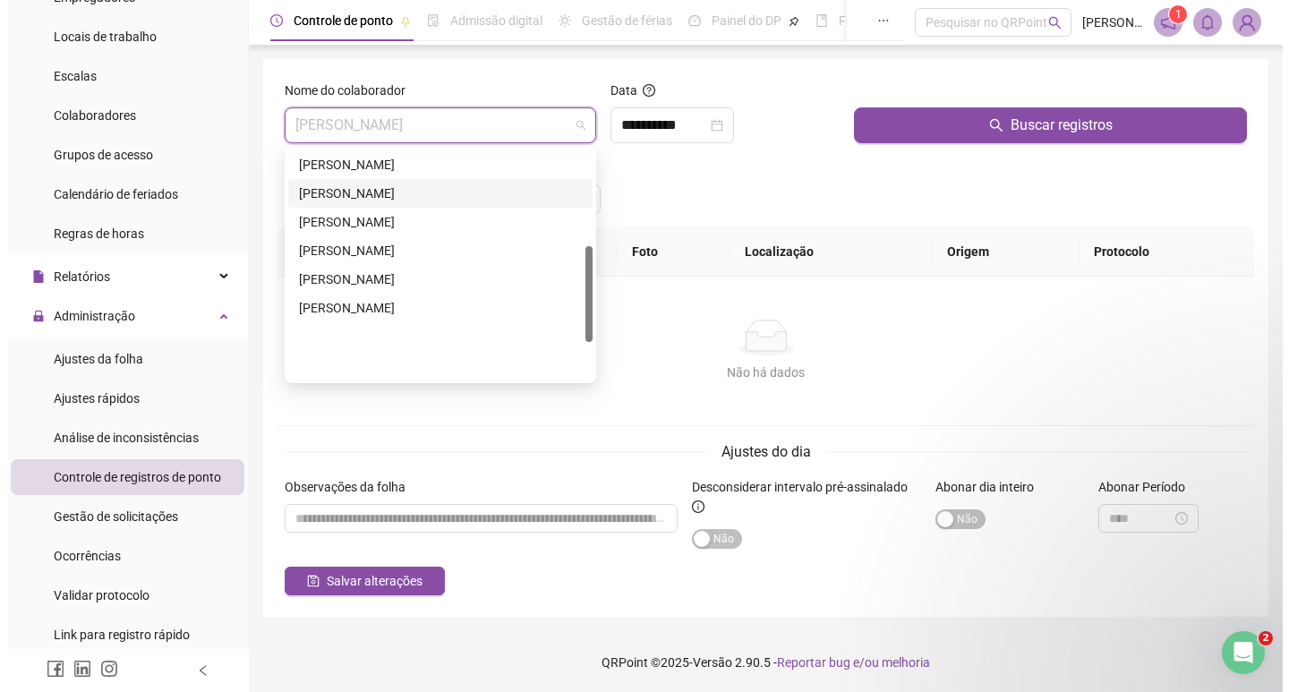
scroll to position [226, 0]
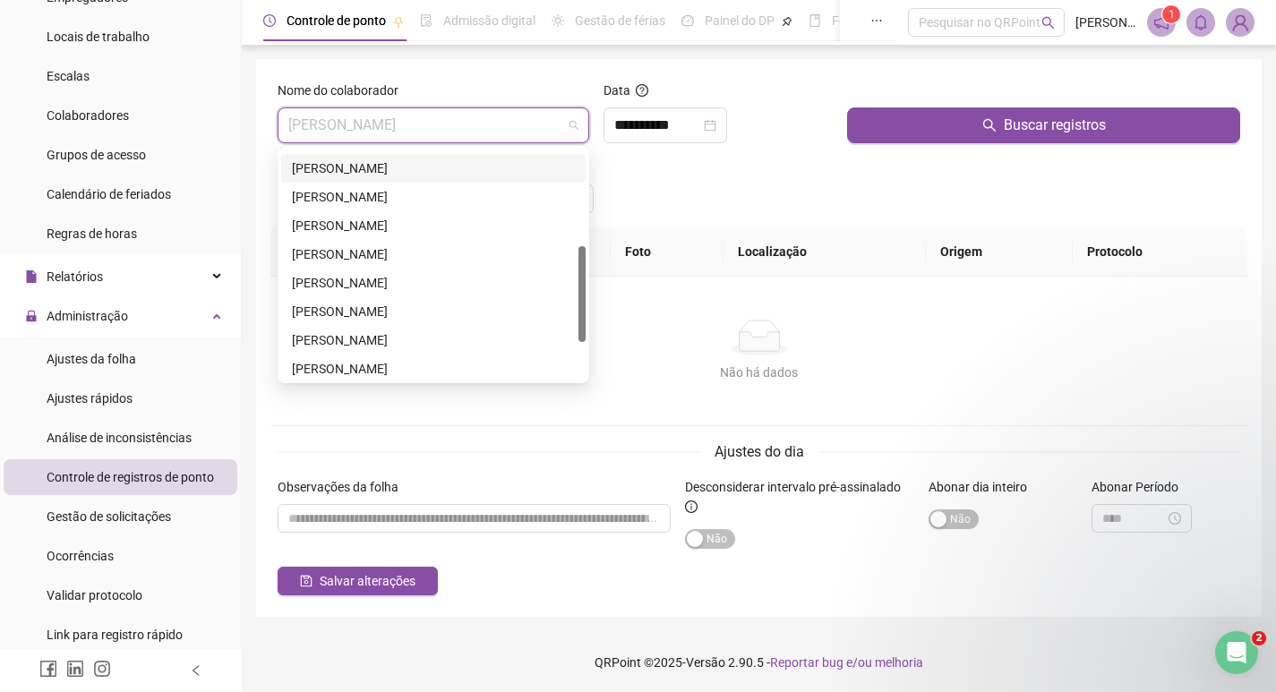
click at [364, 168] on div "[PERSON_NAME]" at bounding box center [433, 168] width 283 height 20
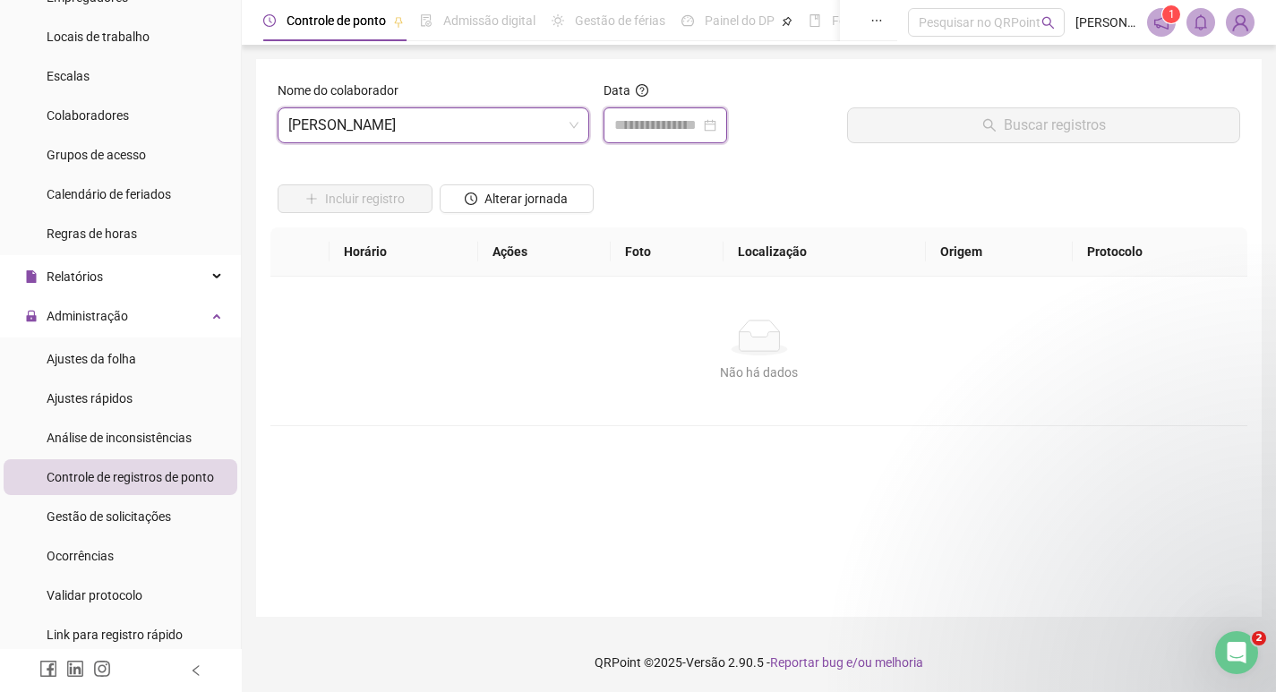
click at [658, 134] on input at bounding box center [657, 125] width 86 height 21
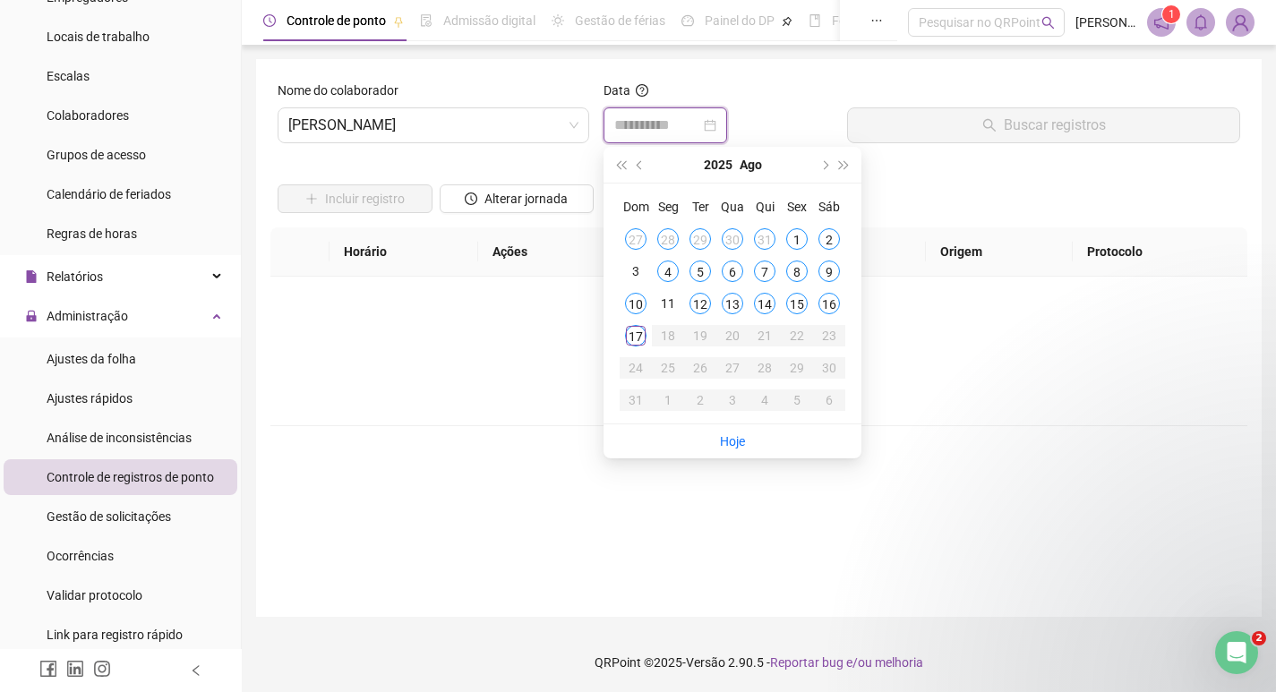
type input "**********"
click at [634, 344] on div "17" at bounding box center [635, 335] width 21 height 21
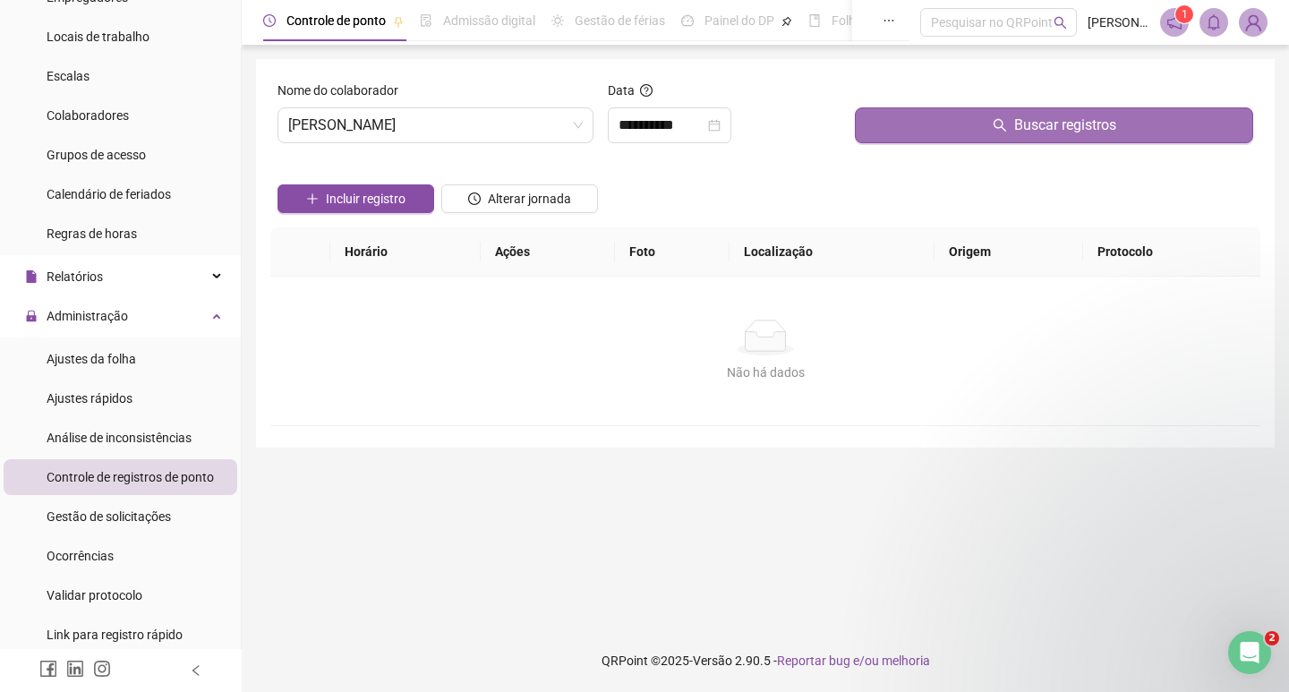
click at [902, 109] on button "Buscar registros" at bounding box center [1054, 125] width 398 height 36
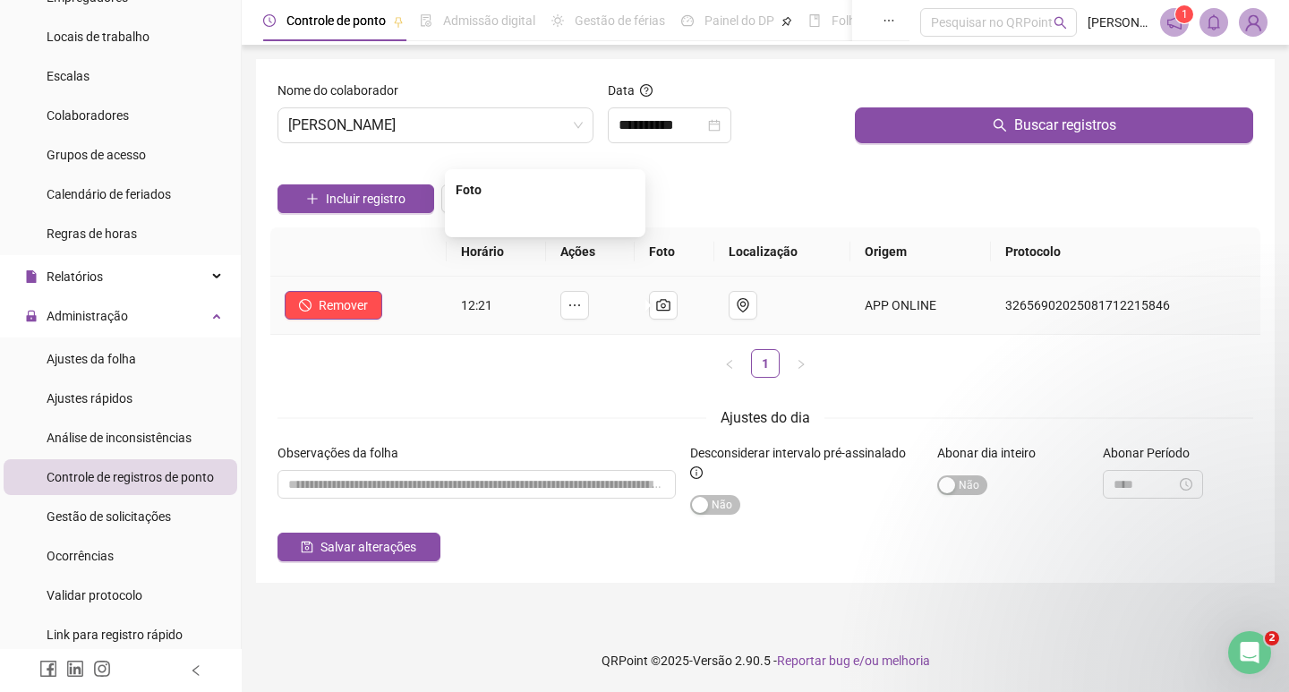
click at [545, 218] on img at bounding box center [545, 218] width 0 height 0
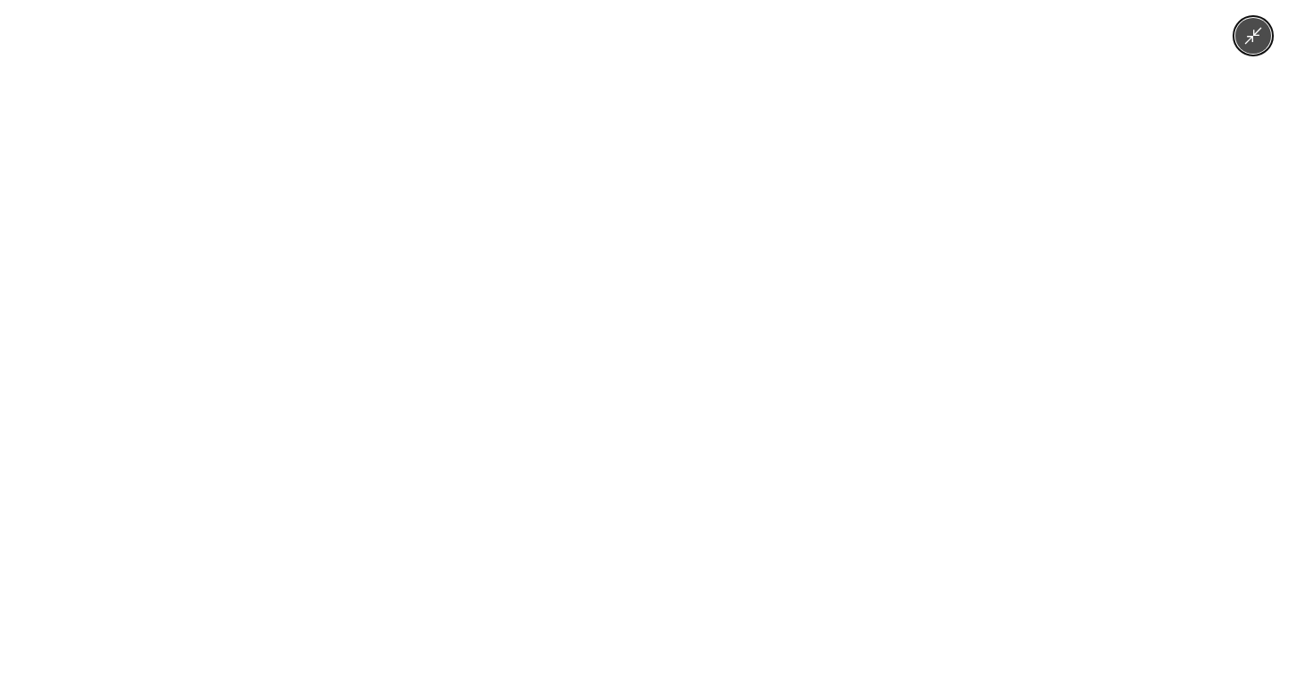
click at [1253, 45] on icon "Minimize image" at bounding box center [1254, 36] width 20 height 20
